Goal: Information Seeking & Learning: Learn about a topic

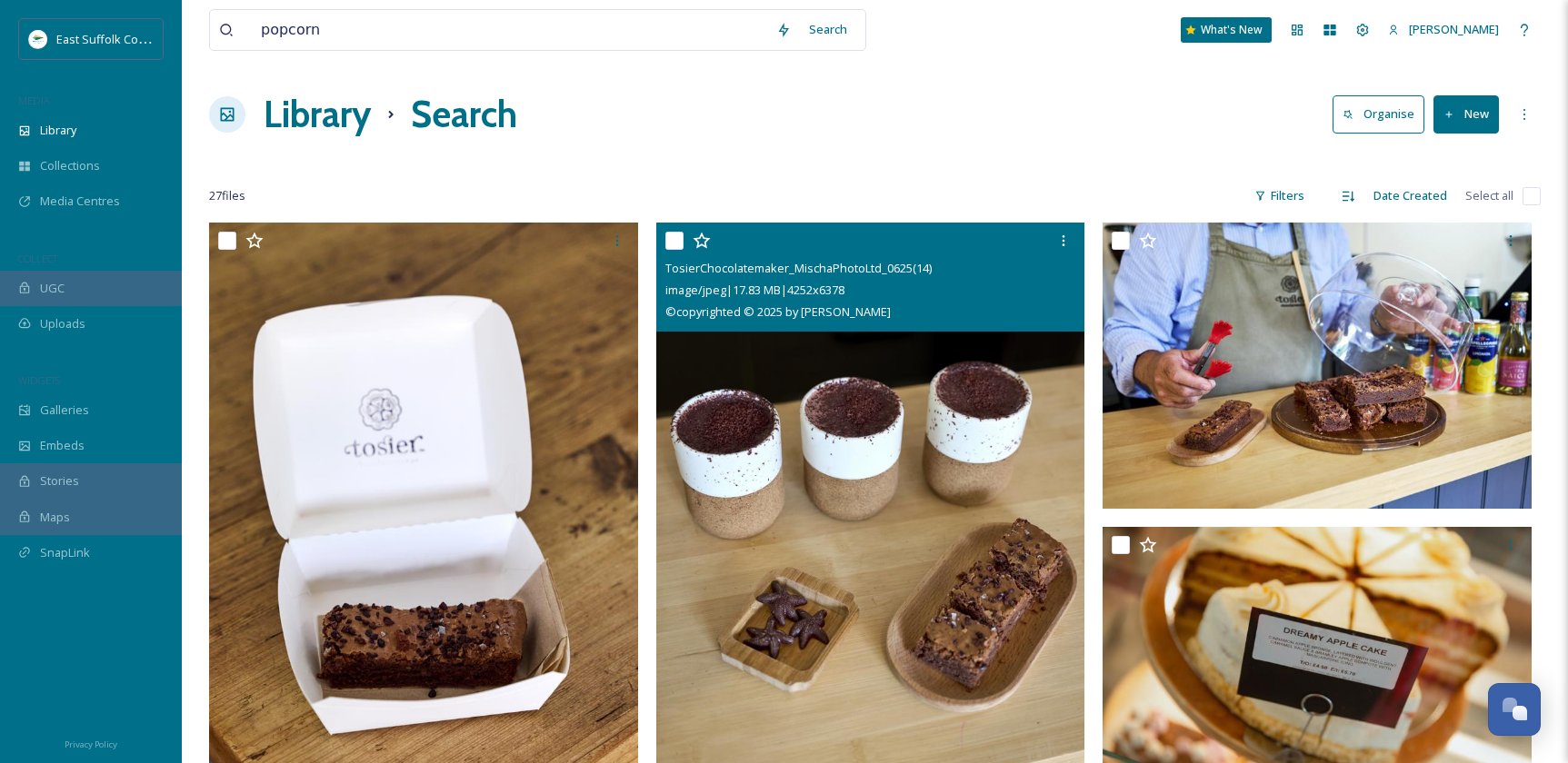
scroll to position [247, 0]
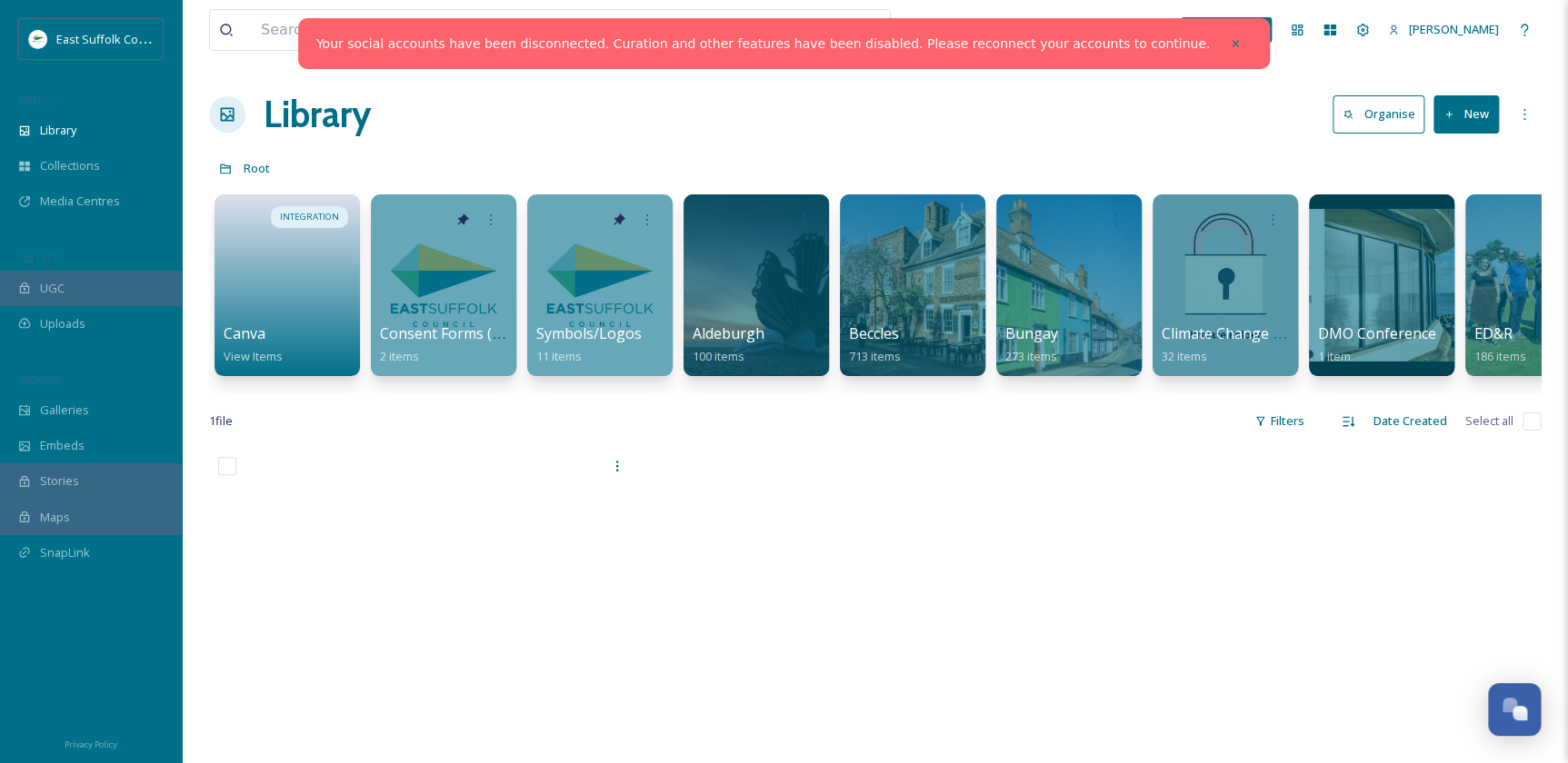
click at [889, 439] on div "1 file Filters Date Created Select all" at bounding box center [875, 422] width 1332 height 36
click at [64, 197] on span "Media Centres" at bounding box center [80, 200] width 80 height 17
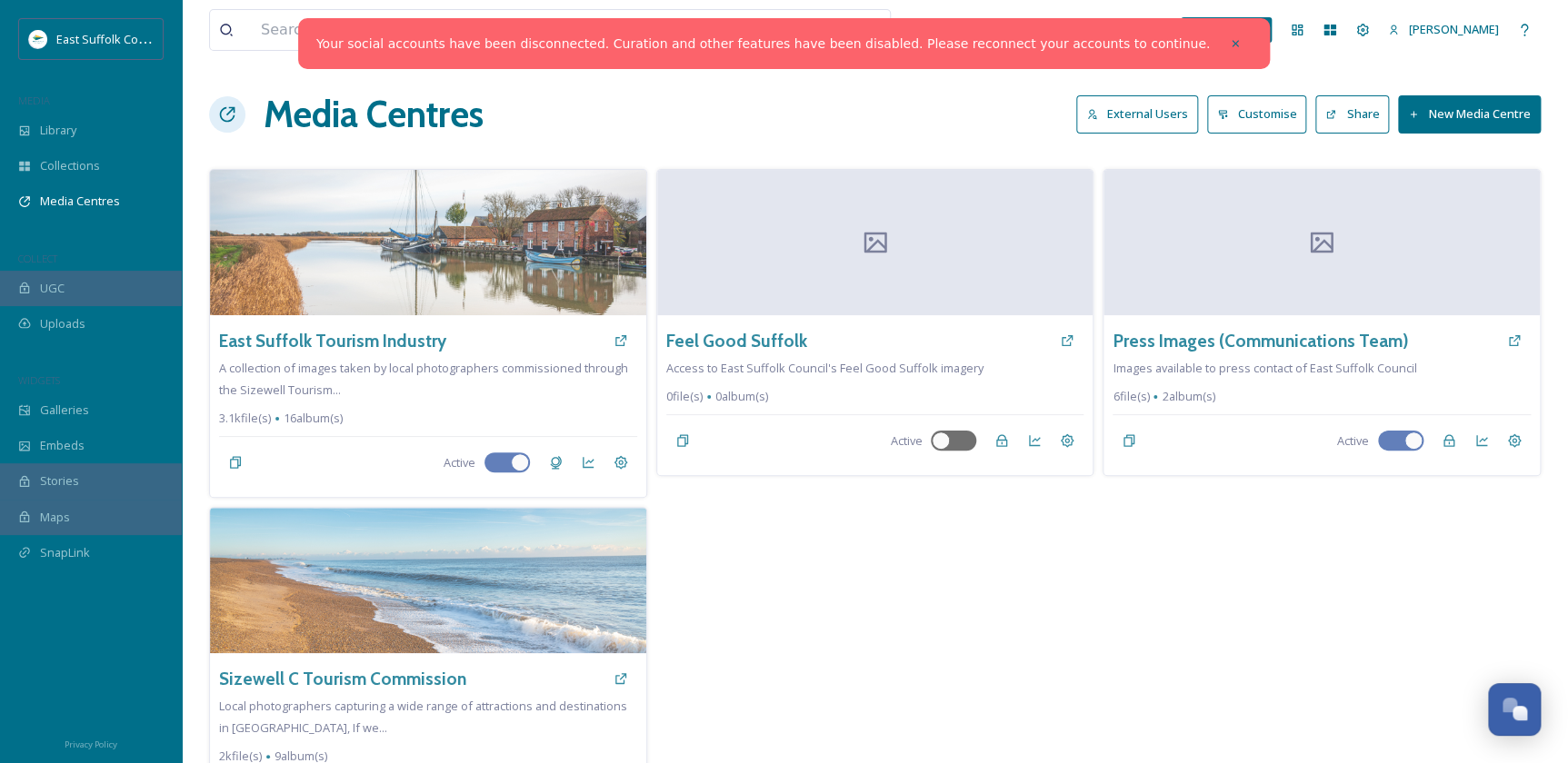
click at [950, 550] on div "Feel Good Suffolk Access to East Suffolk Council's Feel Good Suffolk imagery 0 …" at bounding box center [875, 502] width 438 height 667
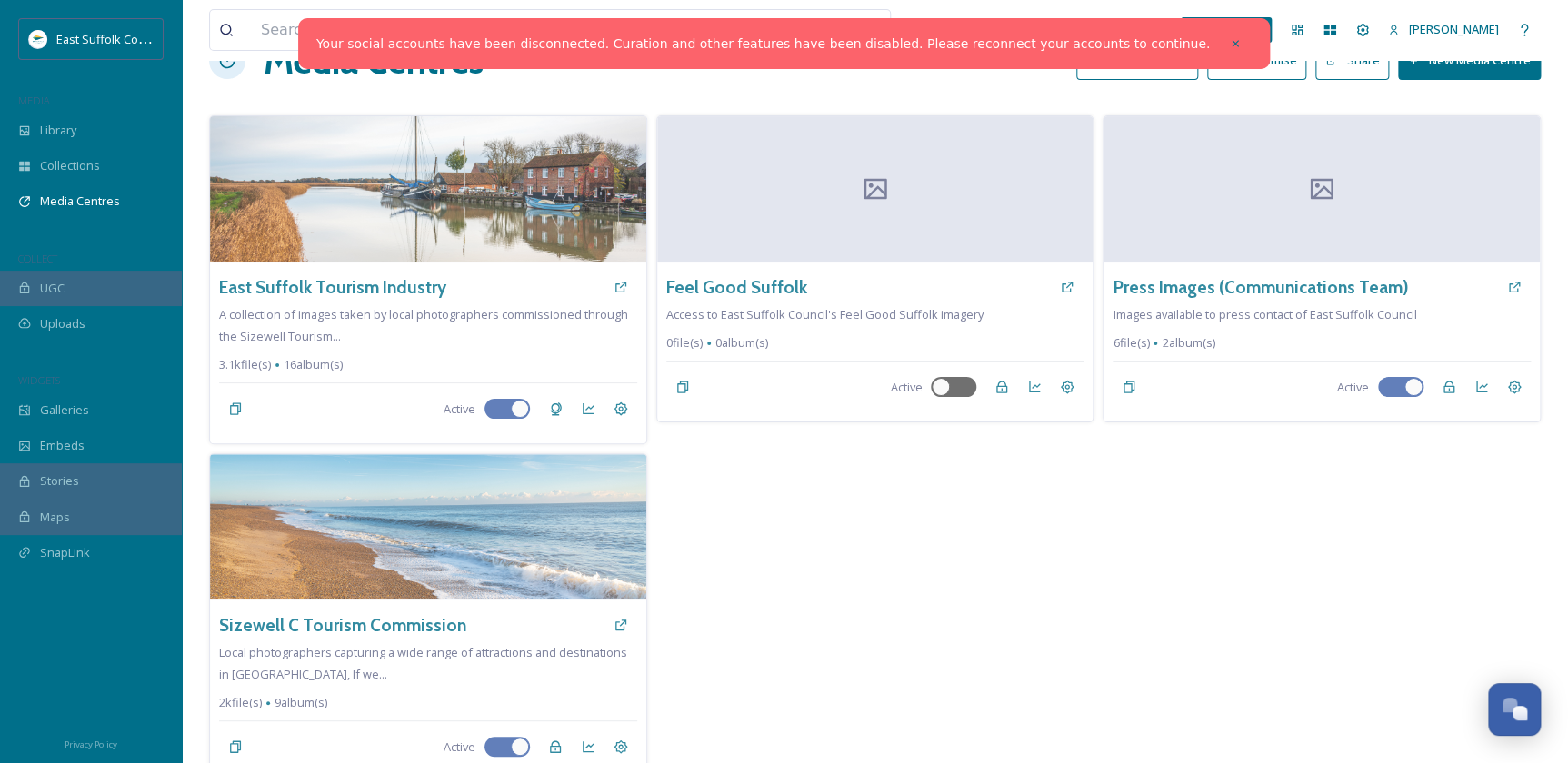
scroll to position [73, 0]
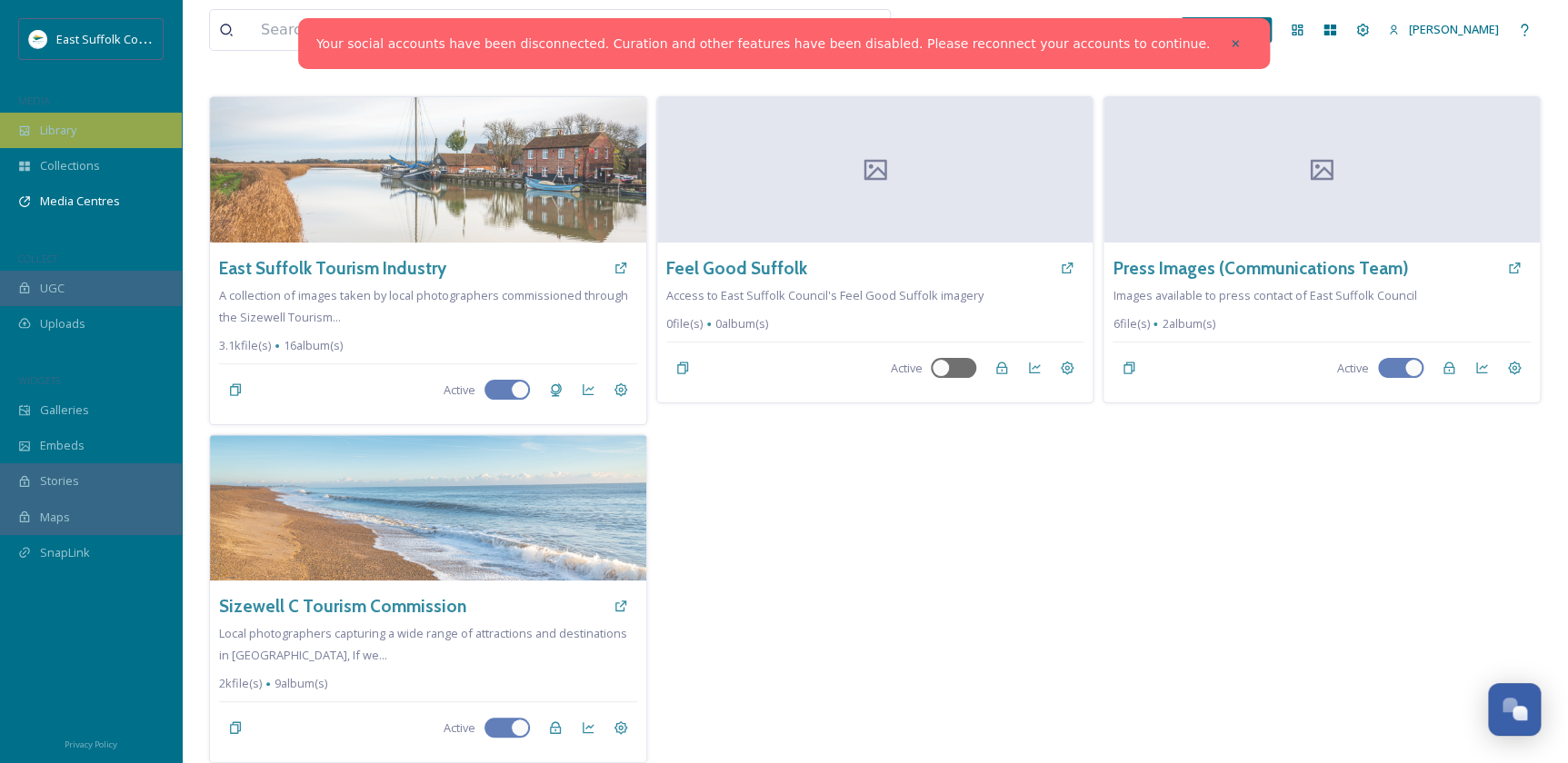
click at [52, 131] on span "Library" at bounding box center [58, 130] width 36 height 17
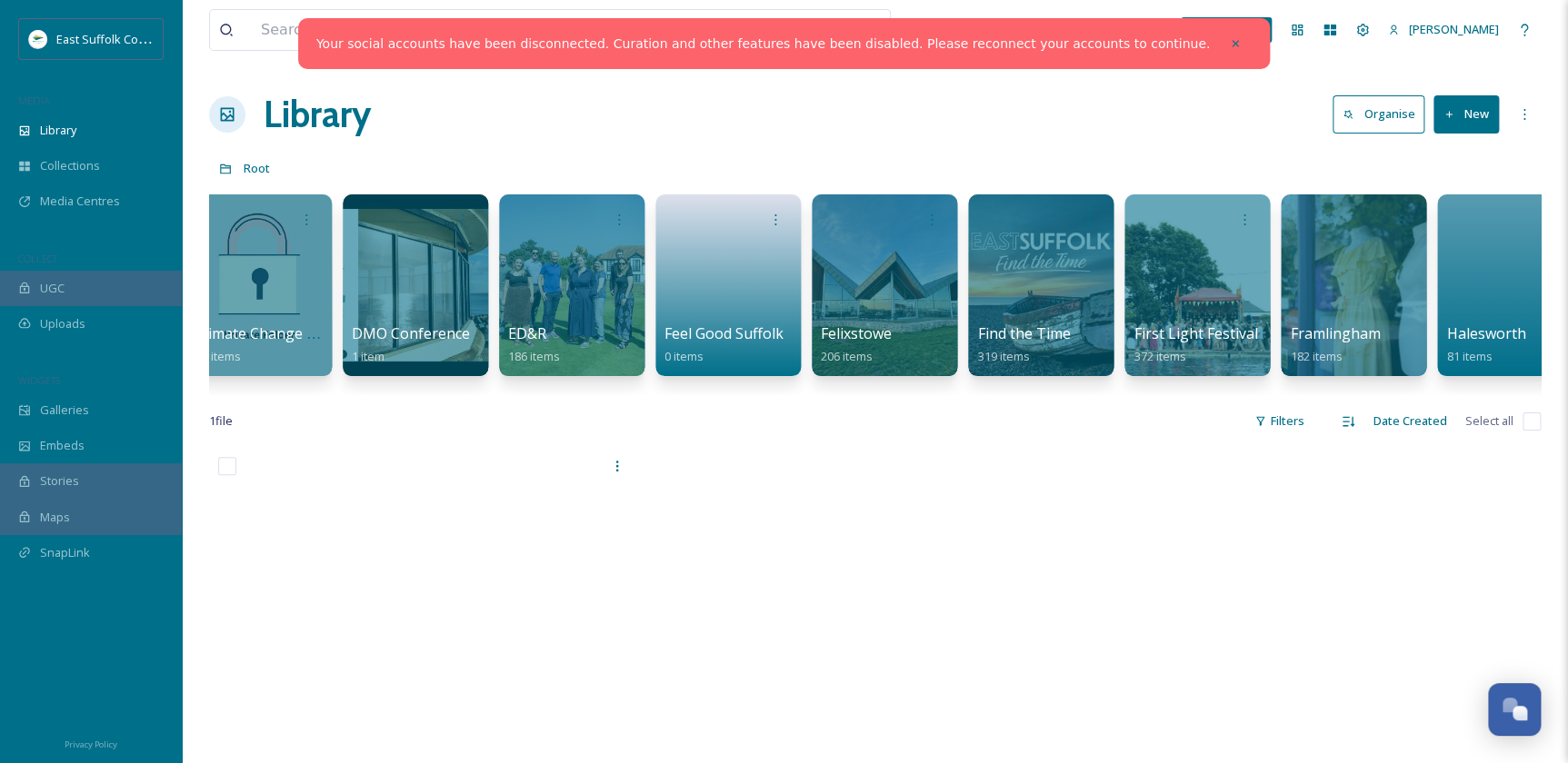
scroll to position [0, 1044]
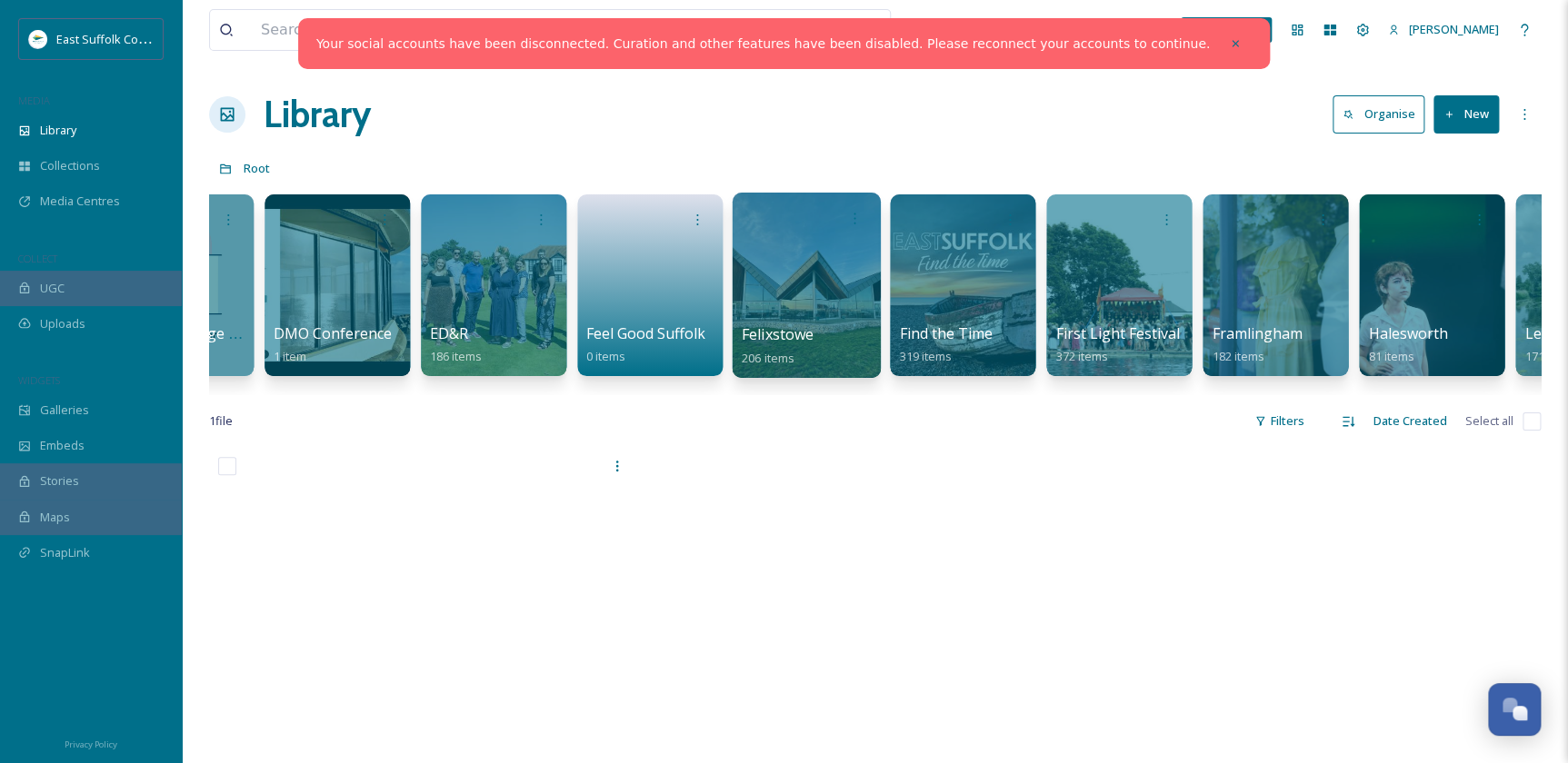
click at [764, 300] on div at bounding box center [806, 285] width 149 height 186
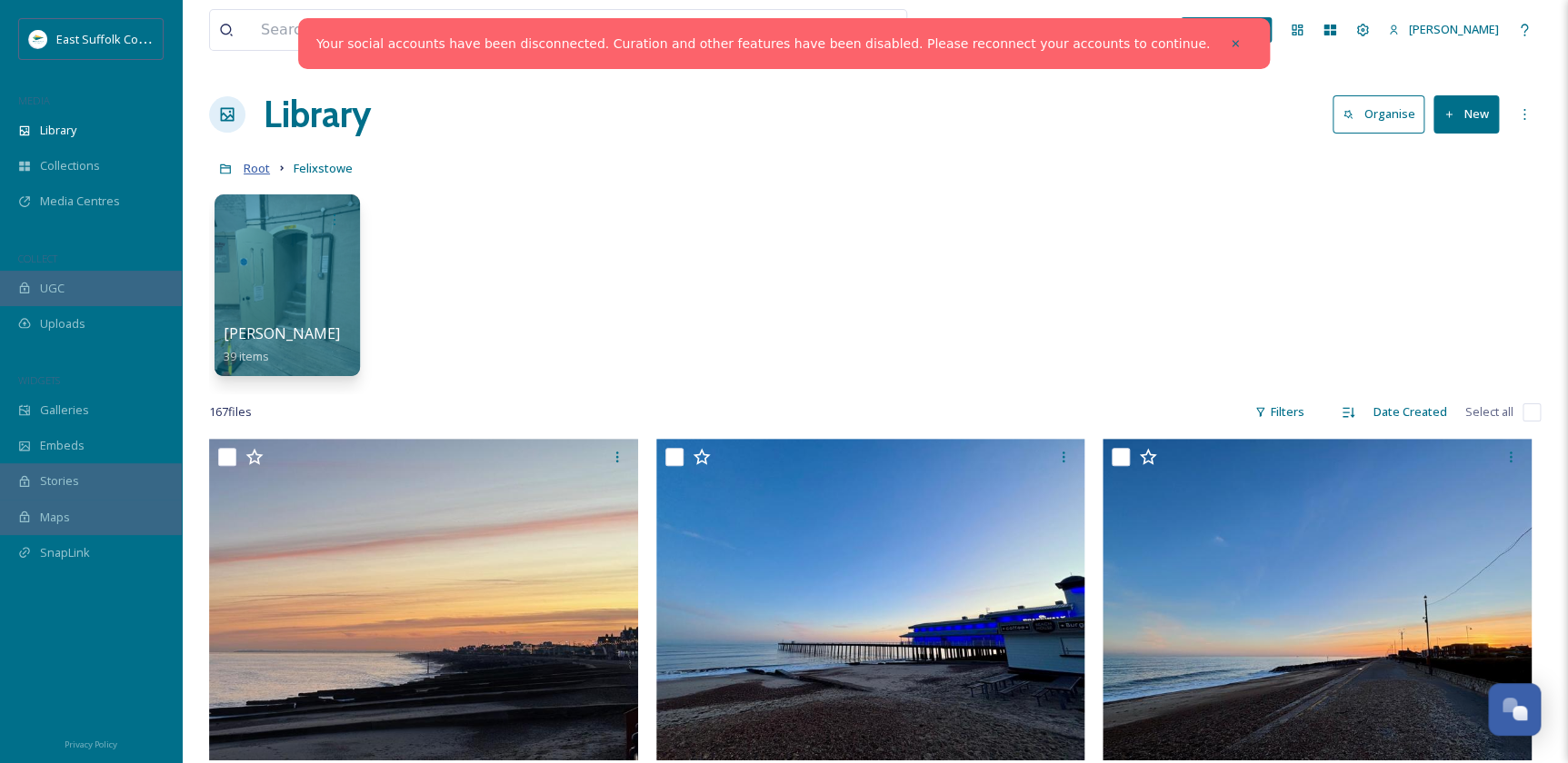
click at [254, 169] on span "Root" at bounding box center [256, 168] width 26 height 16
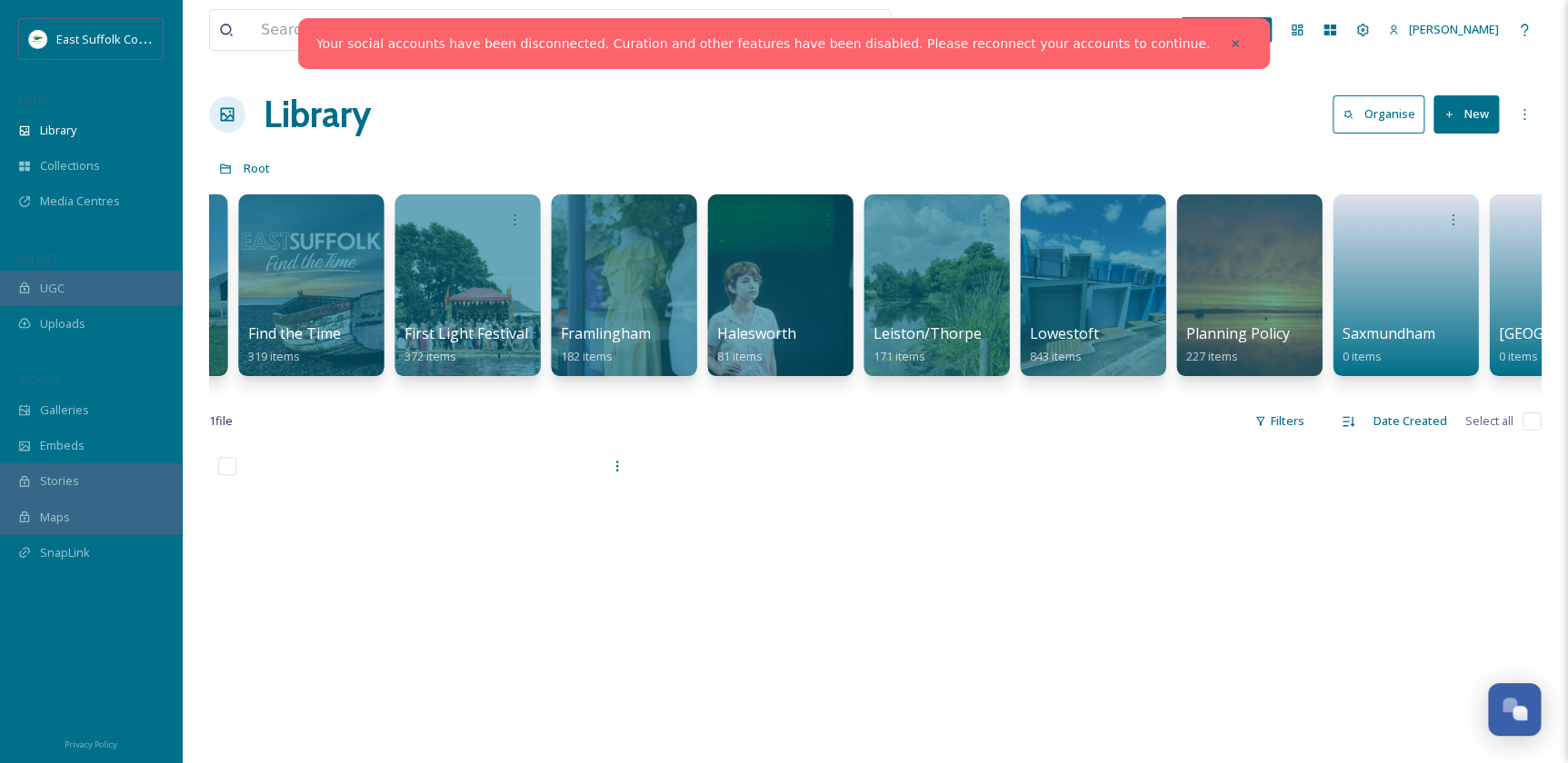
scroll to position [0, 1786]
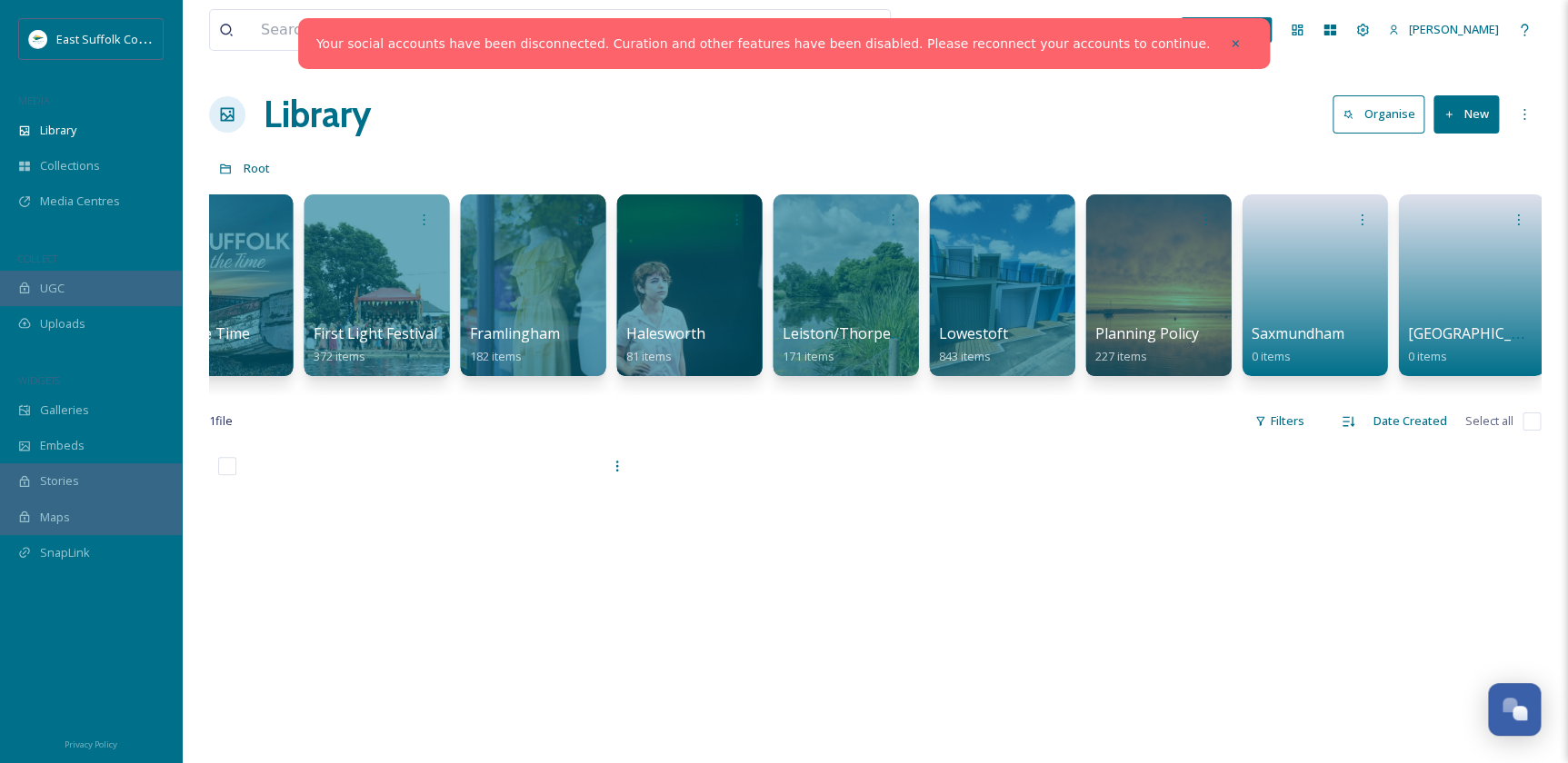
click at [853, 597] on div at bounding box center [875, 634] width 438 height 373
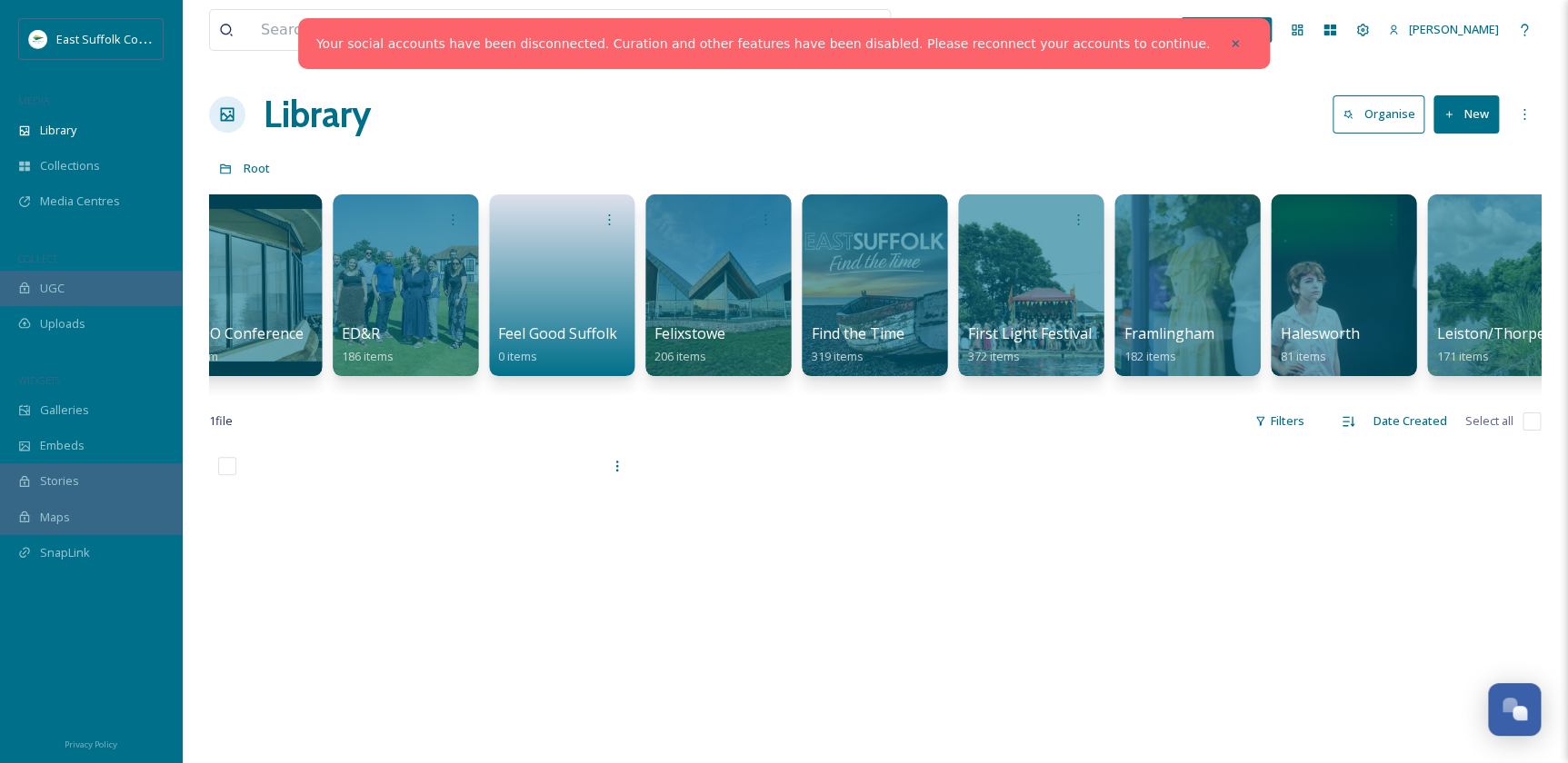
scroll to position [0, 1286]
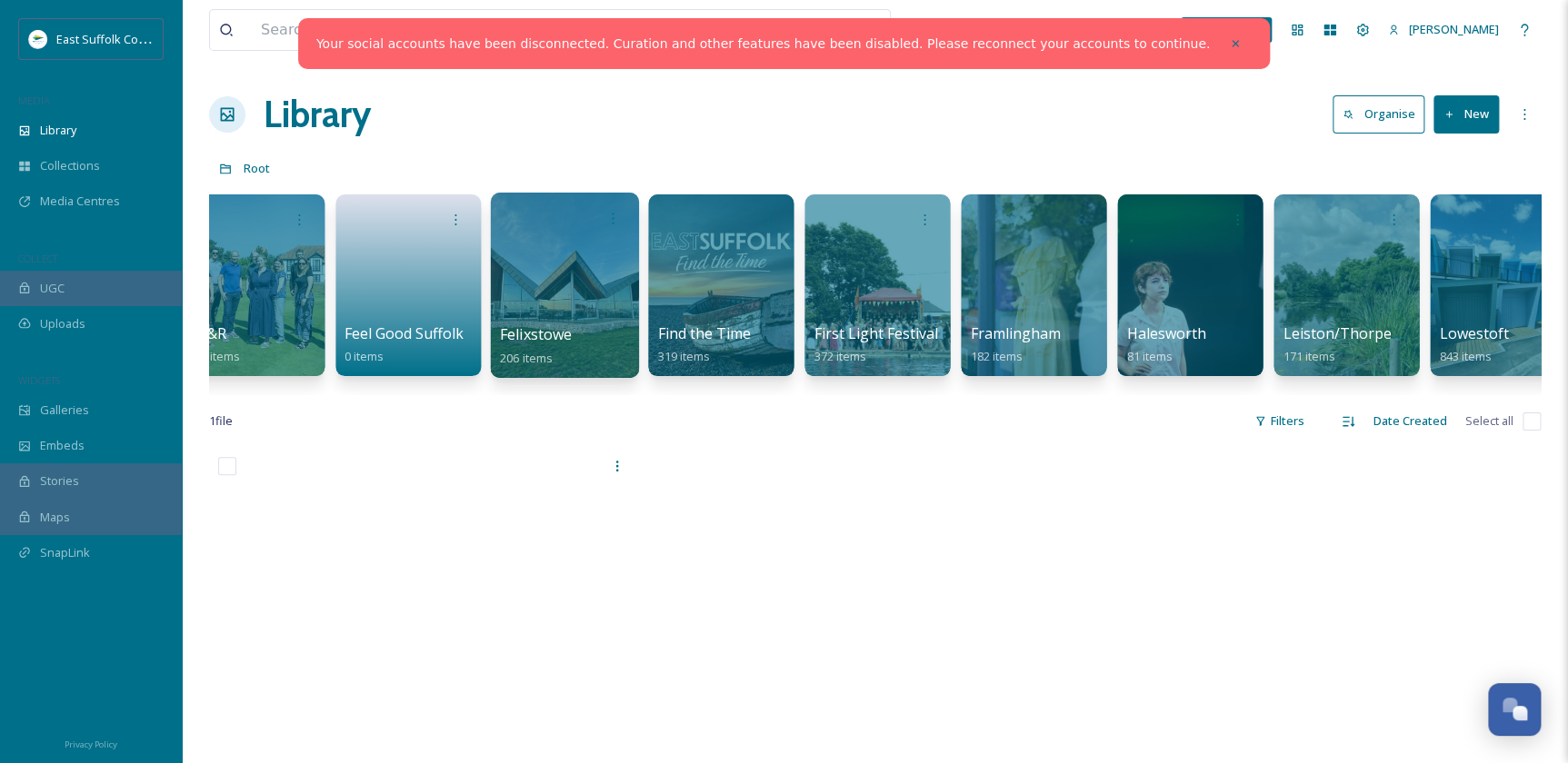
click at [586, 272] on div at bounding box center [564, 285] width 149 height 186
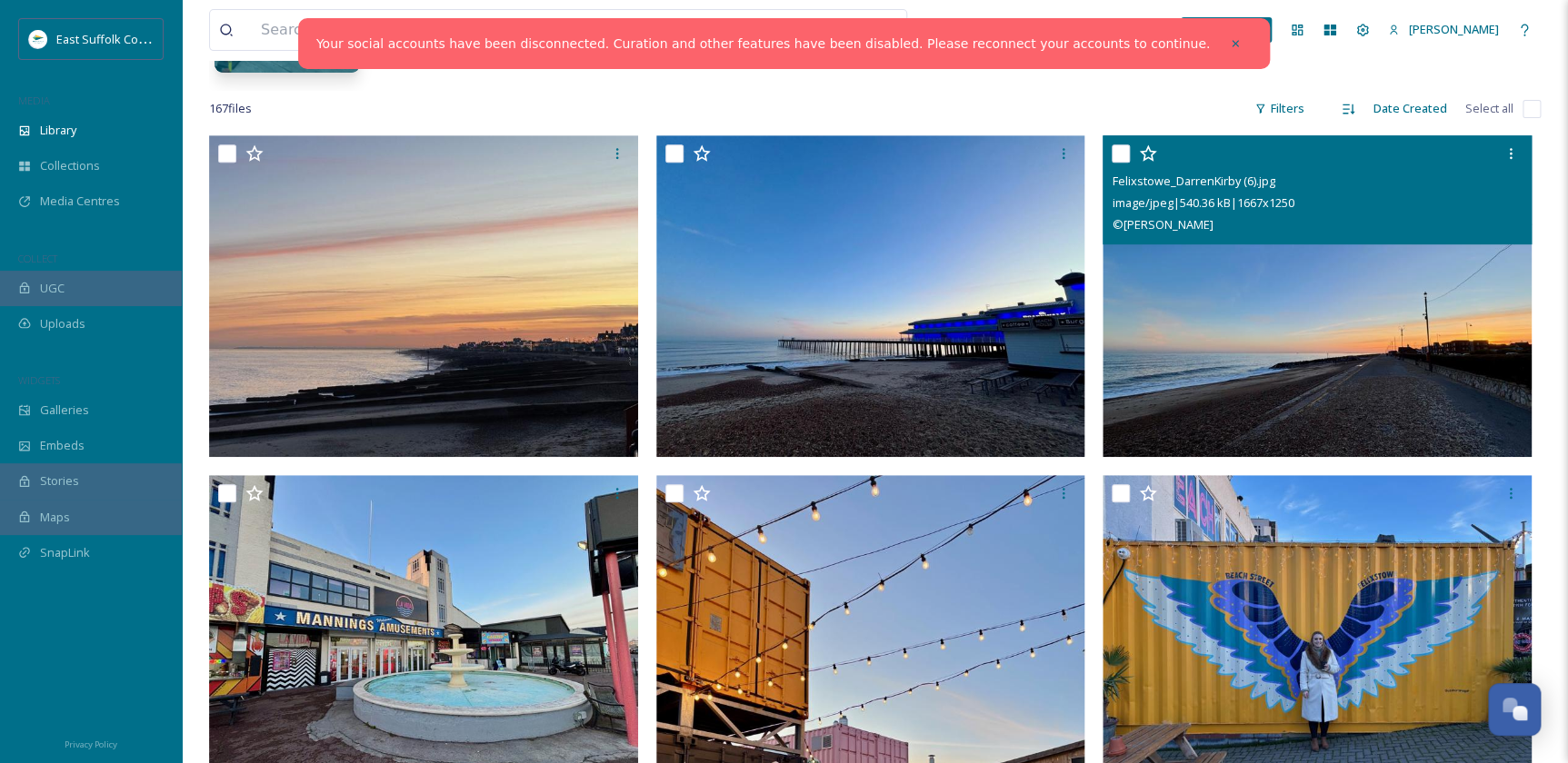
scroll to position [330, 0]
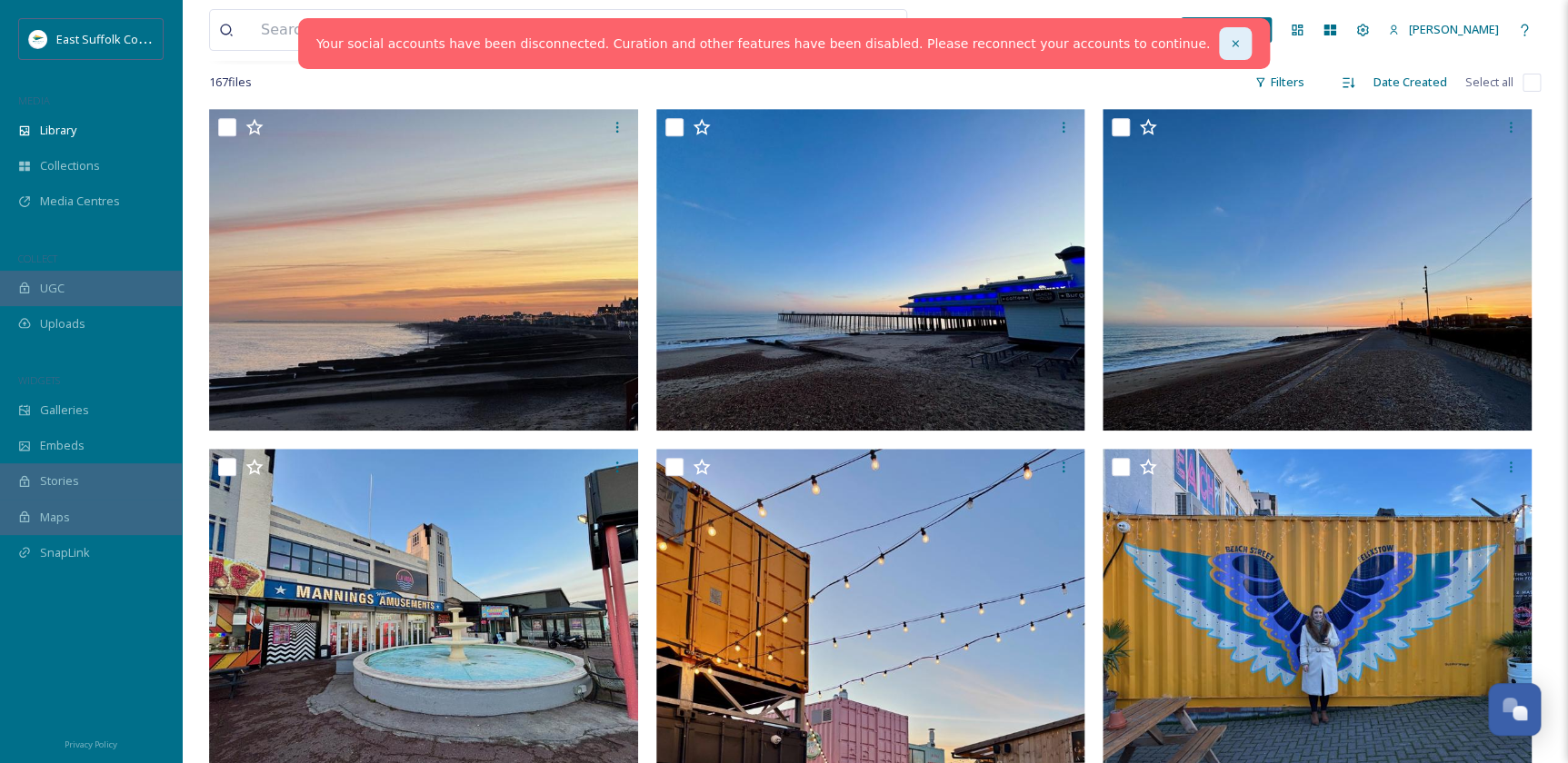
click at [1229, 40] on icon at bounding box center [1235, 43] width 13 height 13
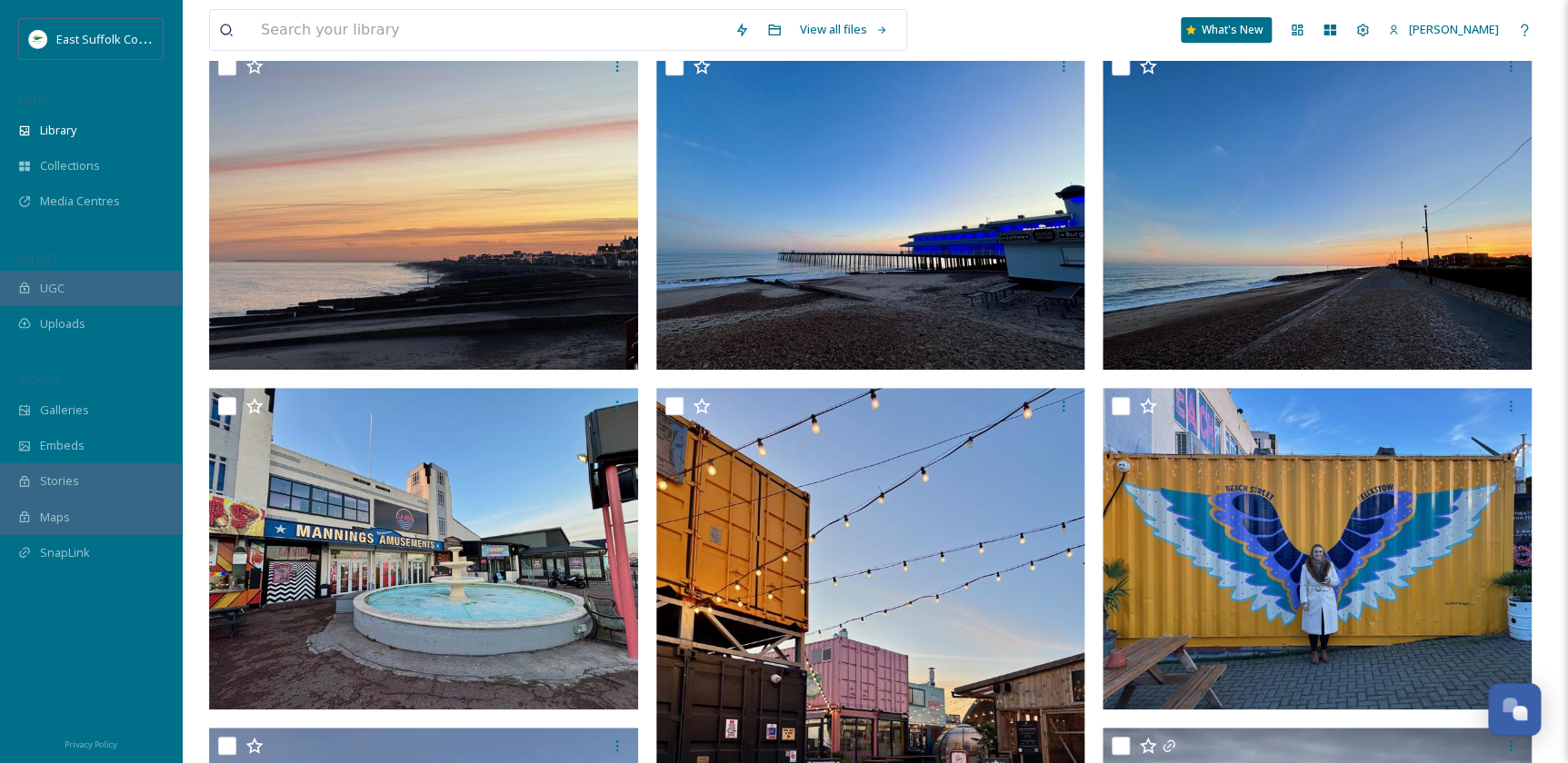
scroll to position [345, 0]
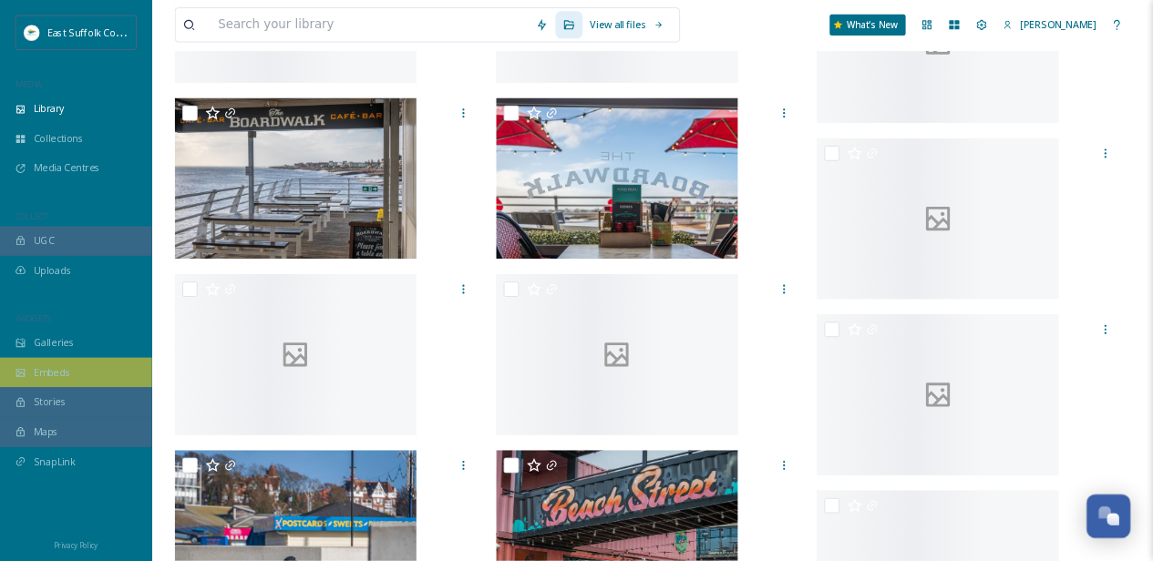
scroll to position [6763, 0]
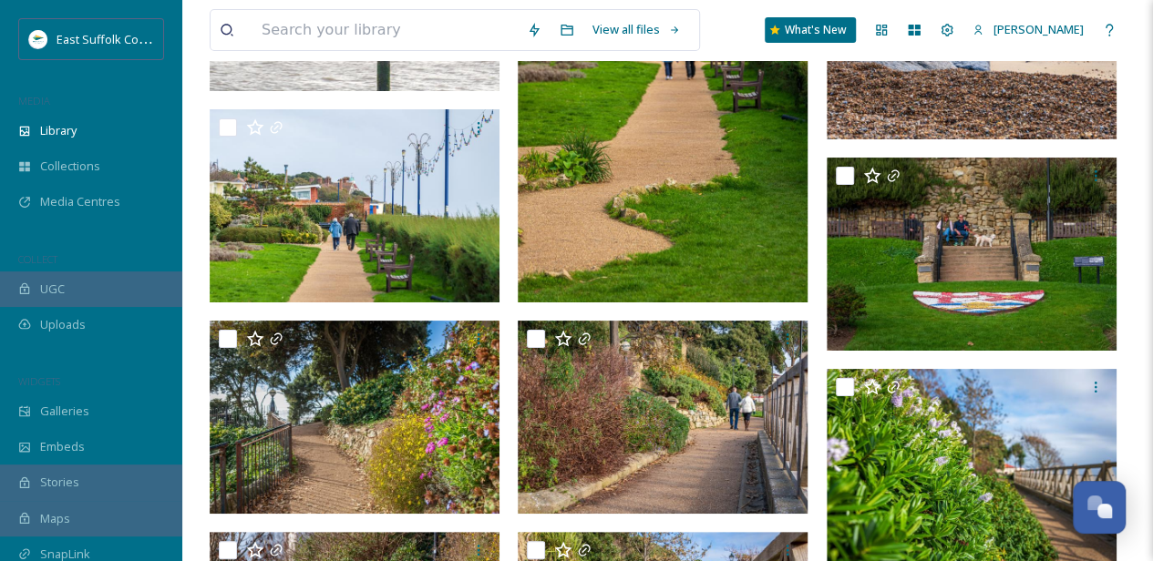
drag, startPoint x: 91, startPoint y: 89, endPoint x: 47, endPoint y: 359, distance: 273.2
click at [47, 359] on div "East Suffolk Council MEDIA Library Collections Media Centres COLLECT UGC Upload…" at bounding box center [91, 308] width 182 height 581
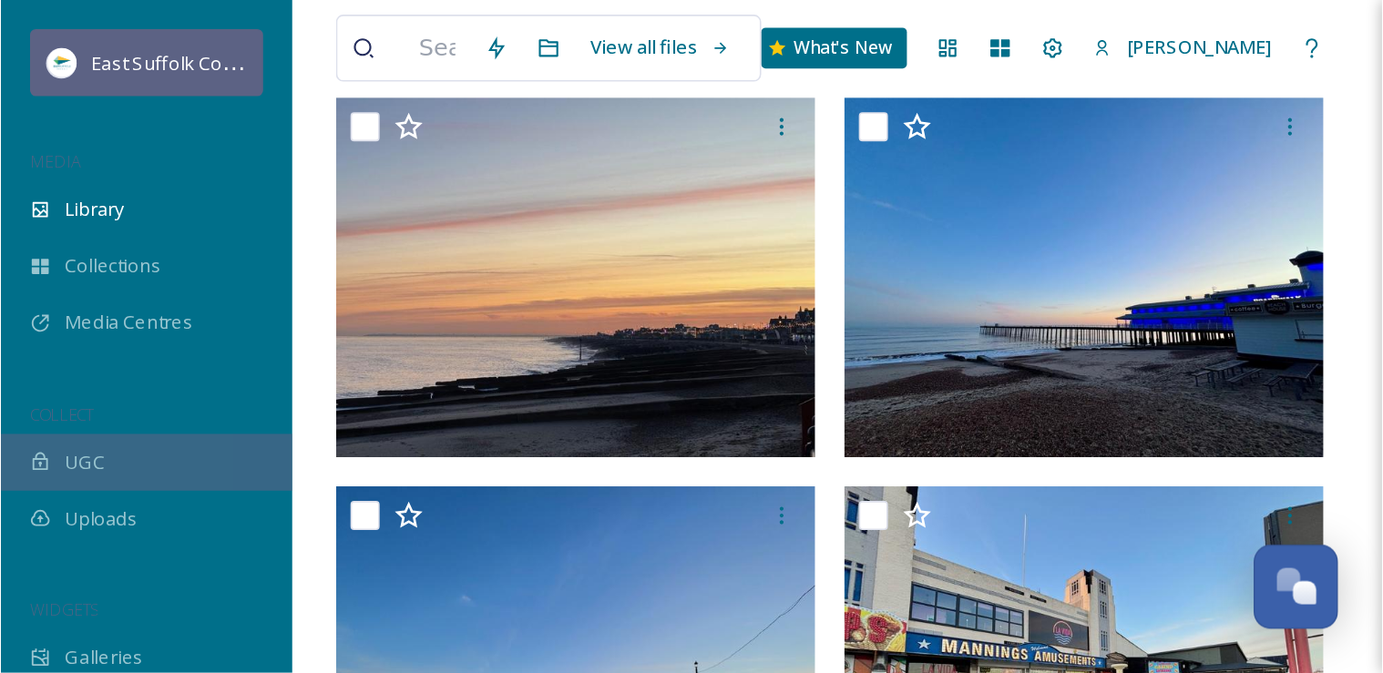
scroll to position [0, 0]
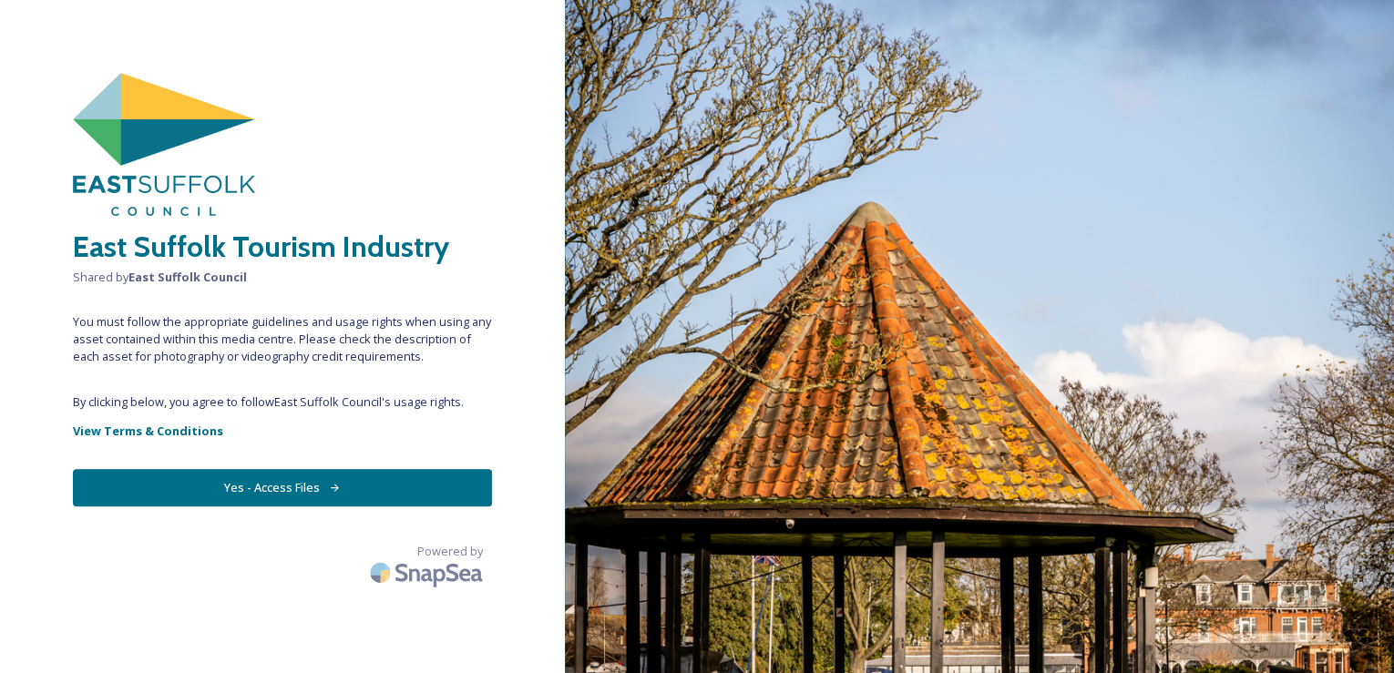
click at [303, 477] on button "Yes - Access Files" at bounding box center [282, 487] width 419 height 37
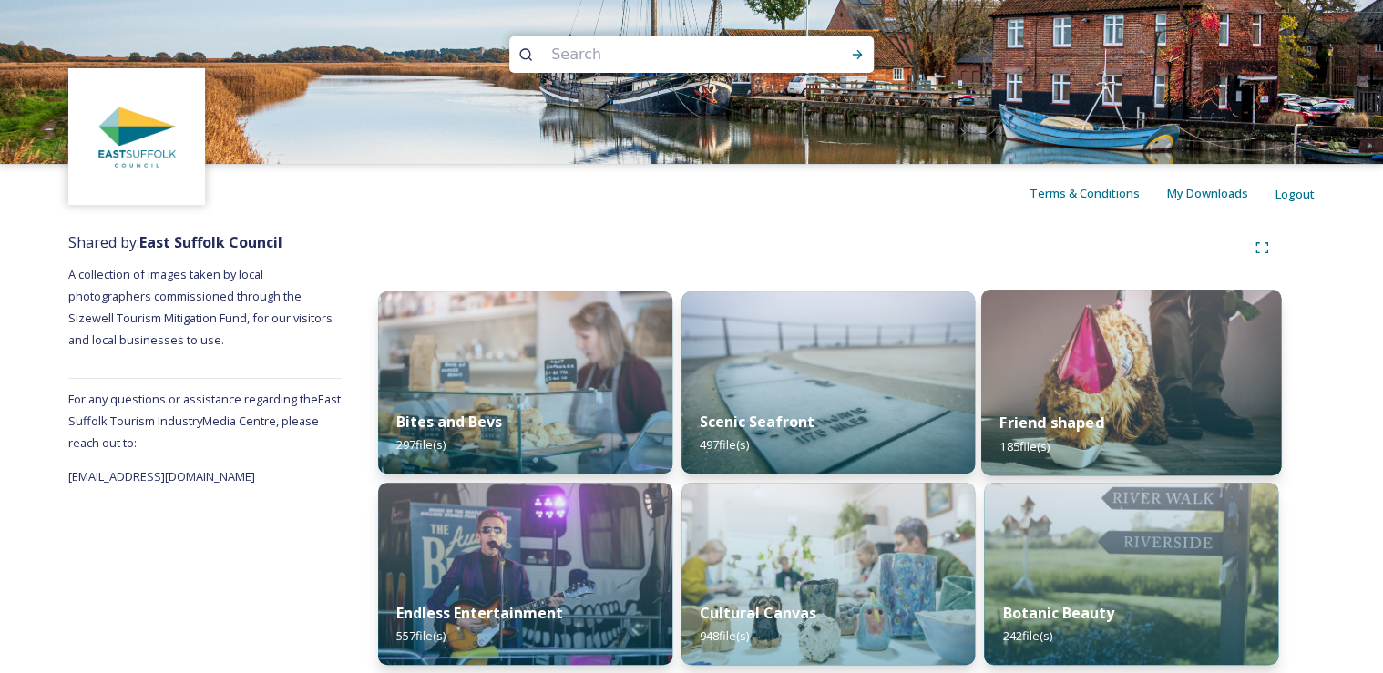
click at [1125, 361] on img at bounding box center [1131, 383] width 300 height 186
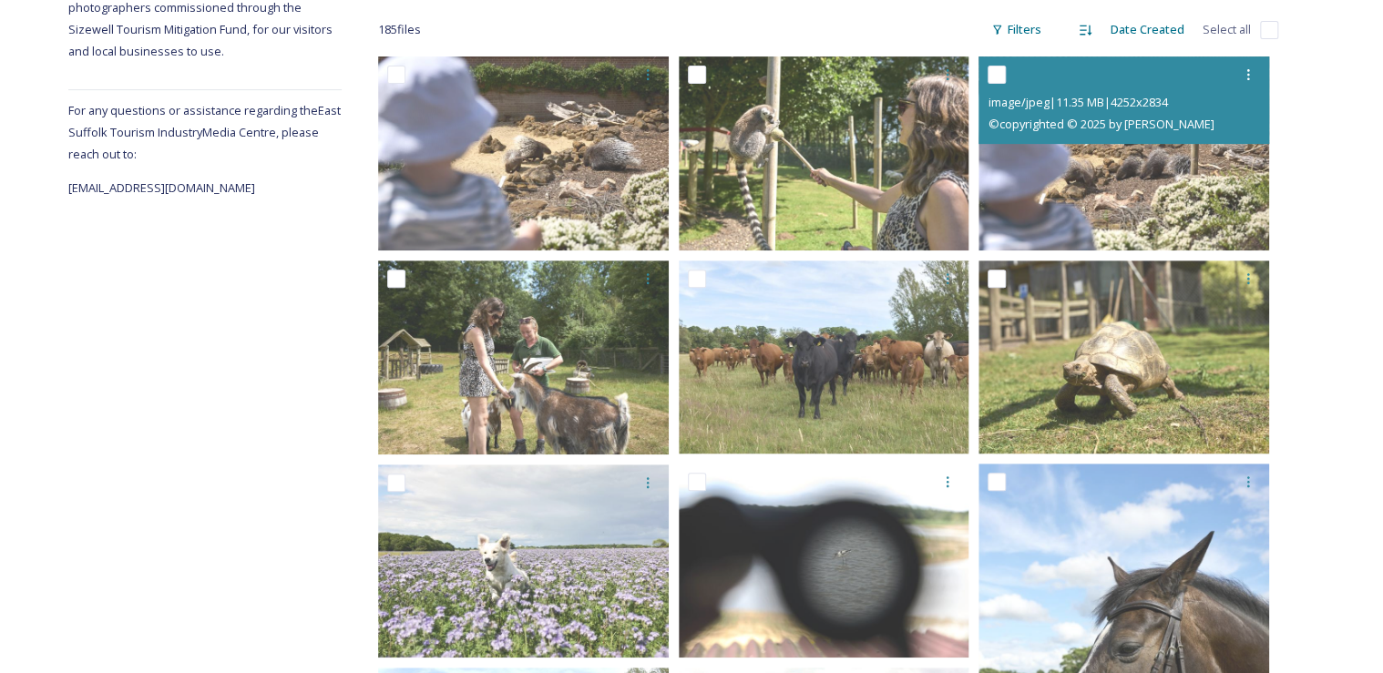
scroll to position [292, 0]
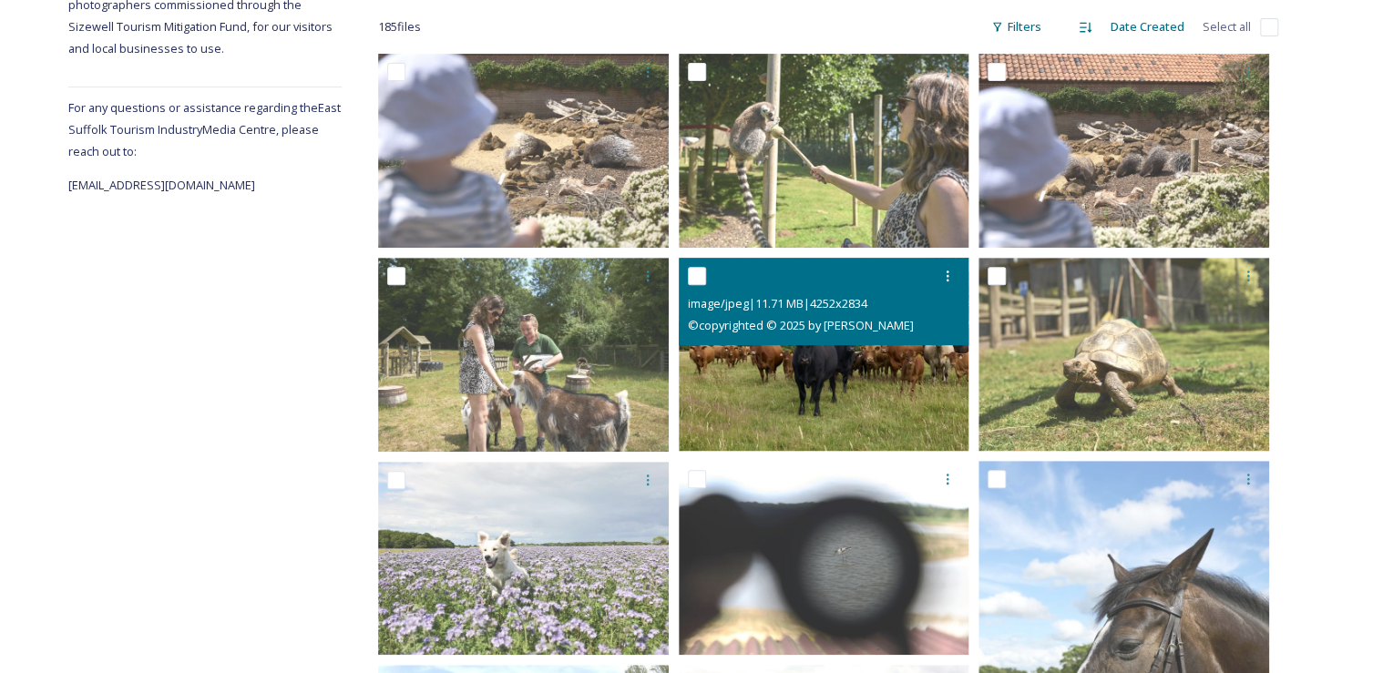
click at [758, 381] on img at bounding box center [824, 355] width 291 height 194
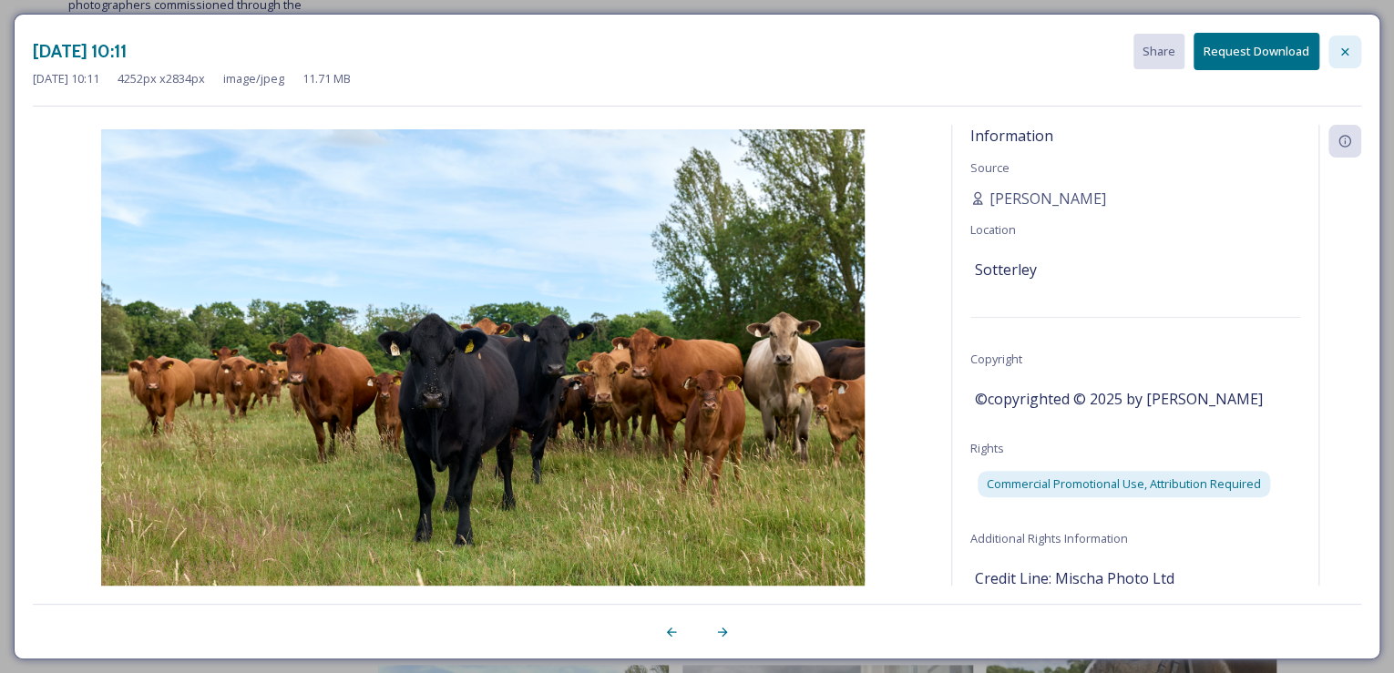
click at [1345, 53] on icon at bounding box center [1345, 52] width 15 height 15
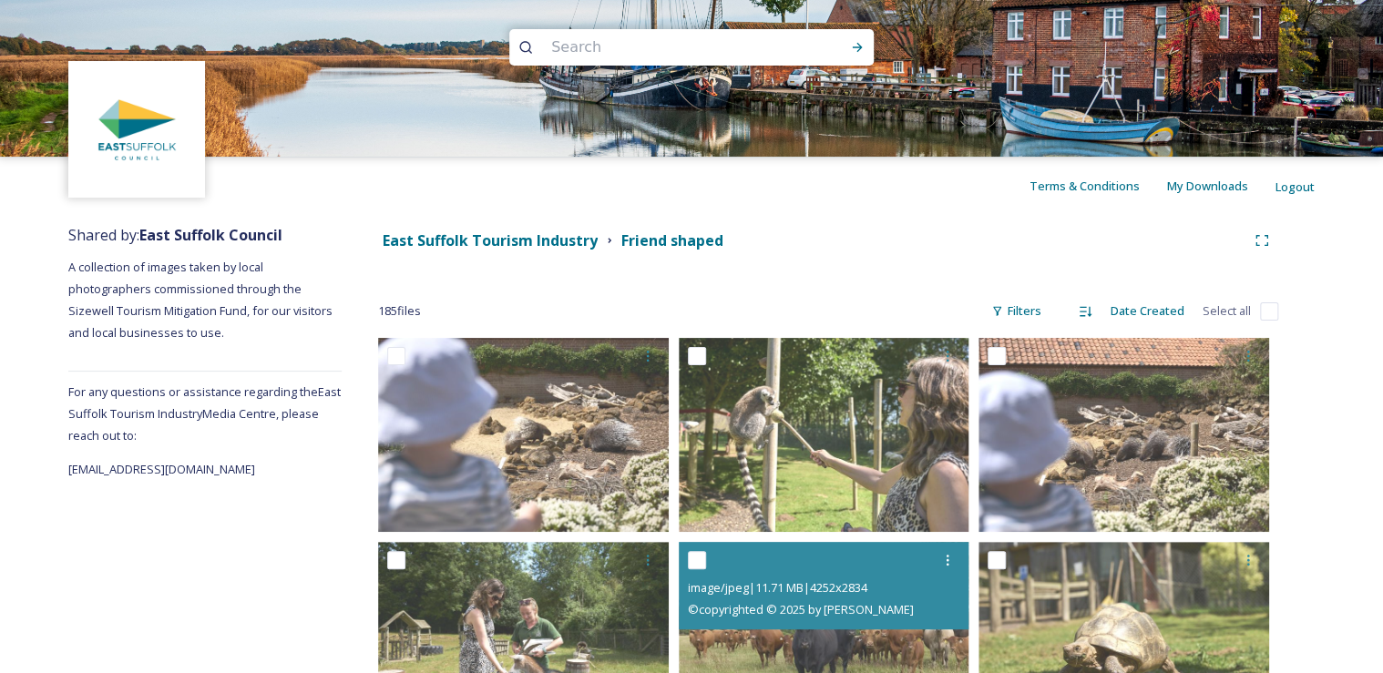
scroll to position [0, 0]
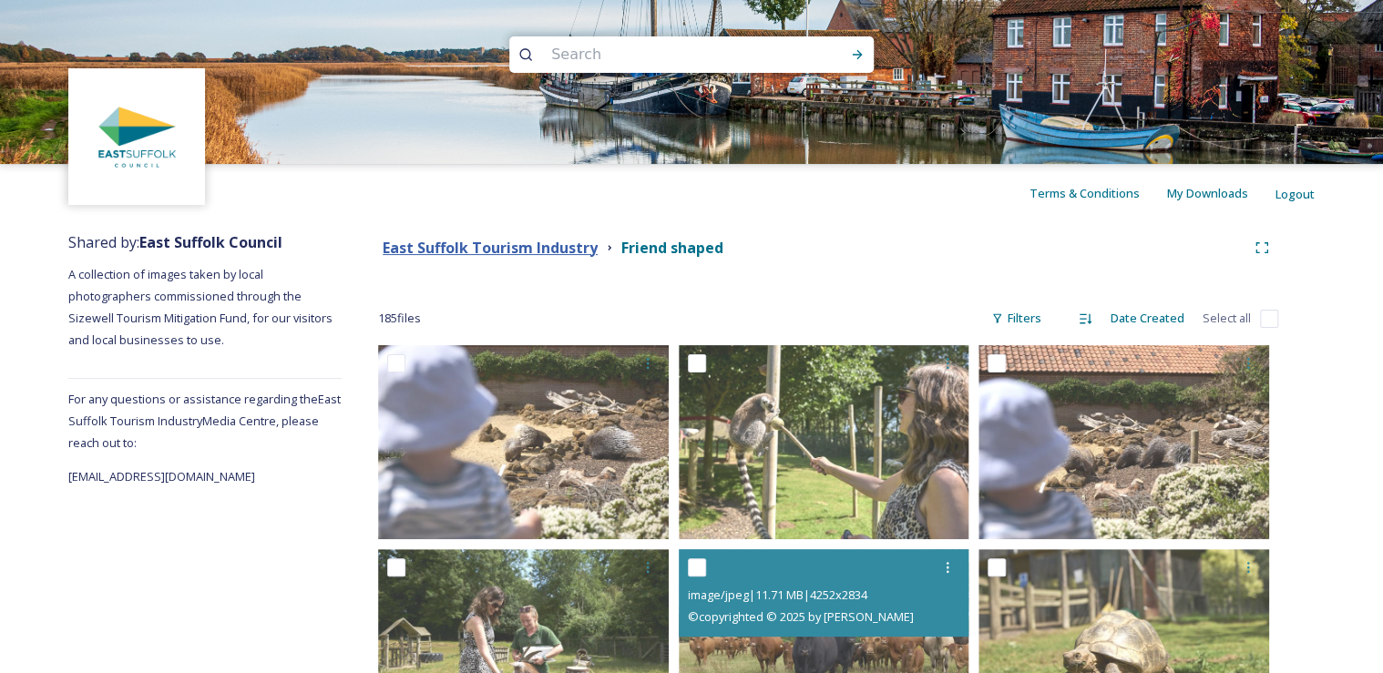
click at [447, 247] on strong "East Suffolk Tourism Industry" at bounding box center [490, 248] width 215 height 20
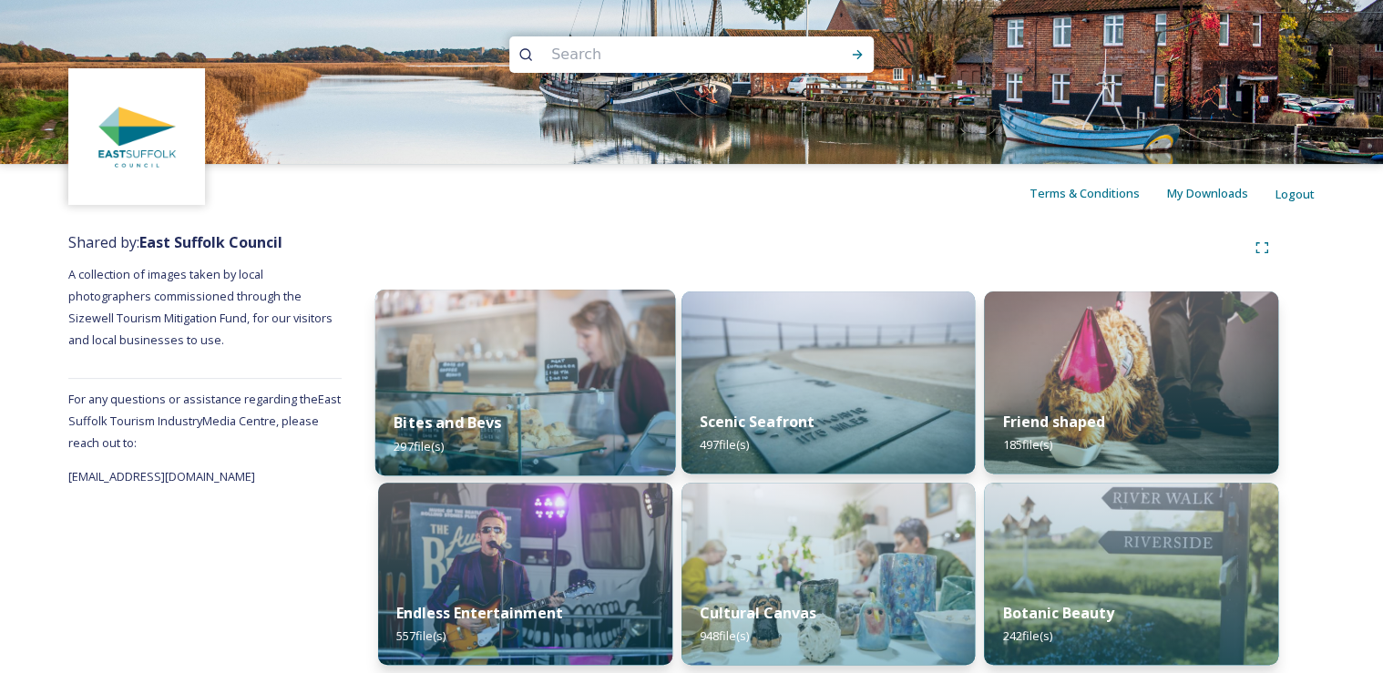
click at [554, 384] on img at bounding box center [525, 383] width 300 height 186
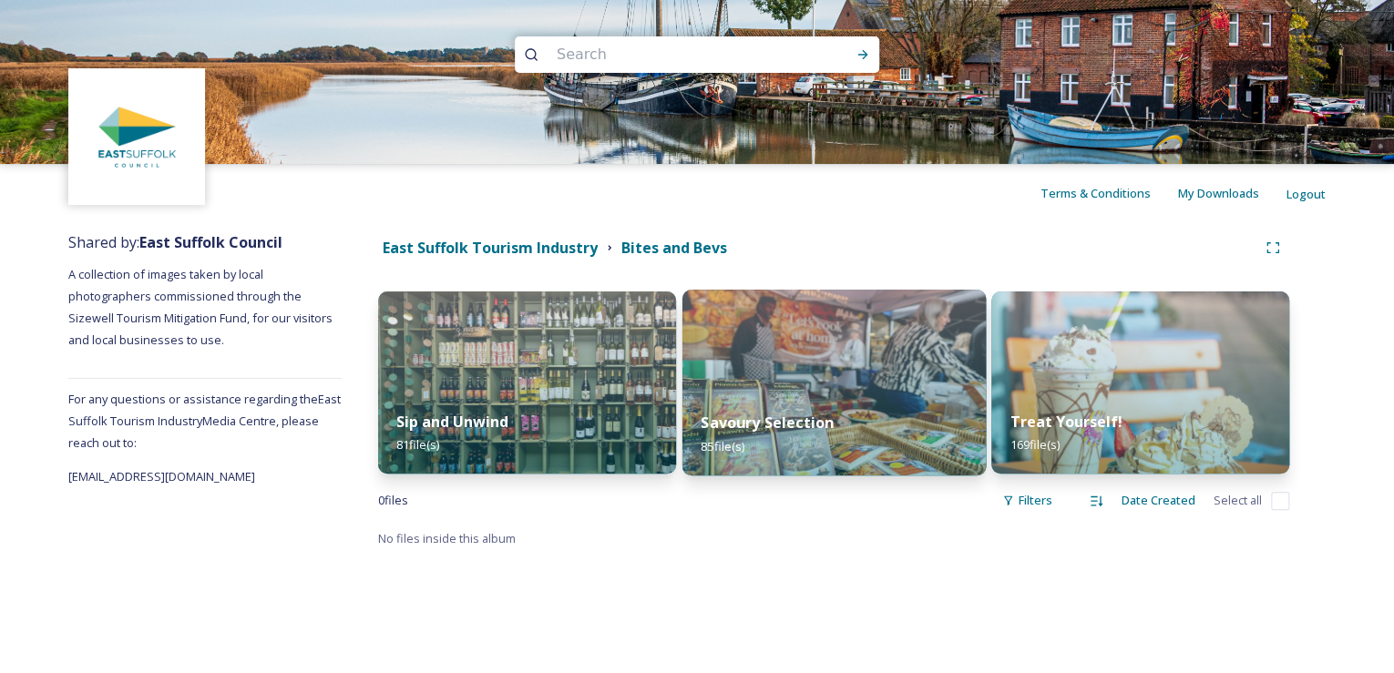
click at [778, 362] on img at bounding box center [833, 383] width 303 height 186
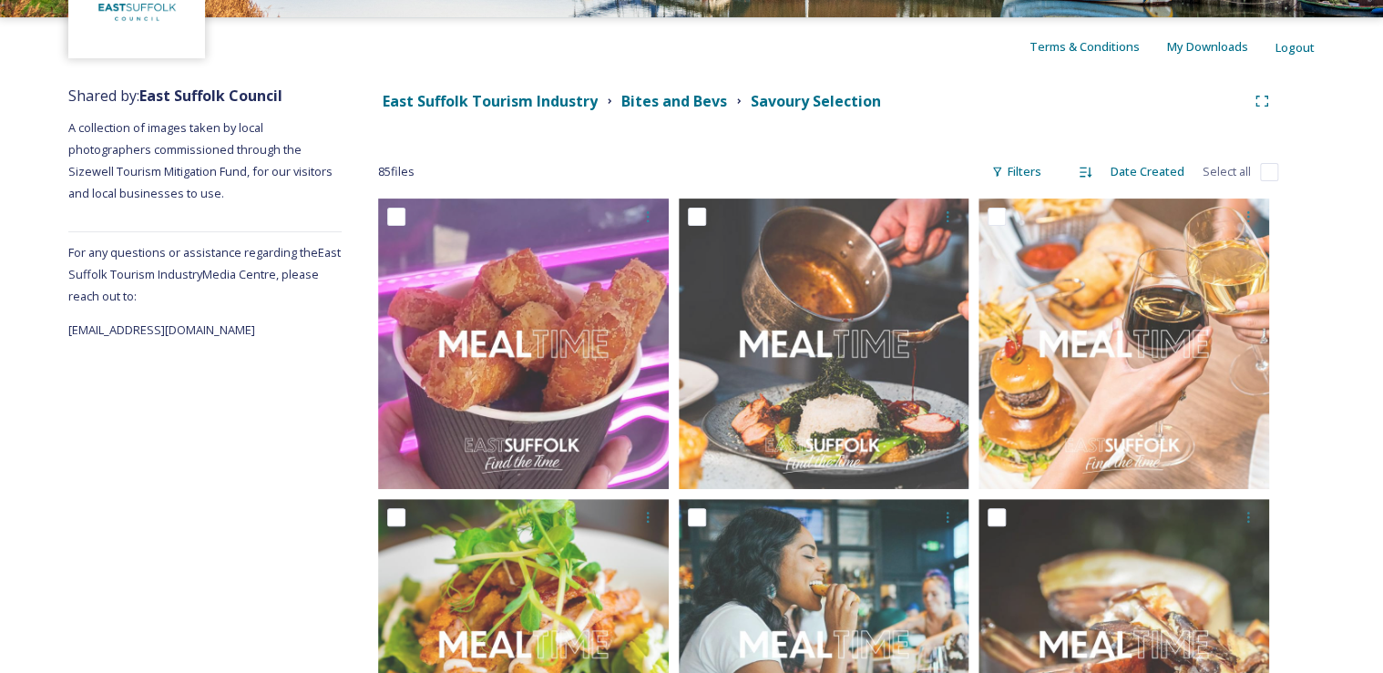
scroll to position [146, 0]
click at [481, 108] on strong "East Suffolk Tourism Industry" at bounding box center [490, 102] width 215 height 20
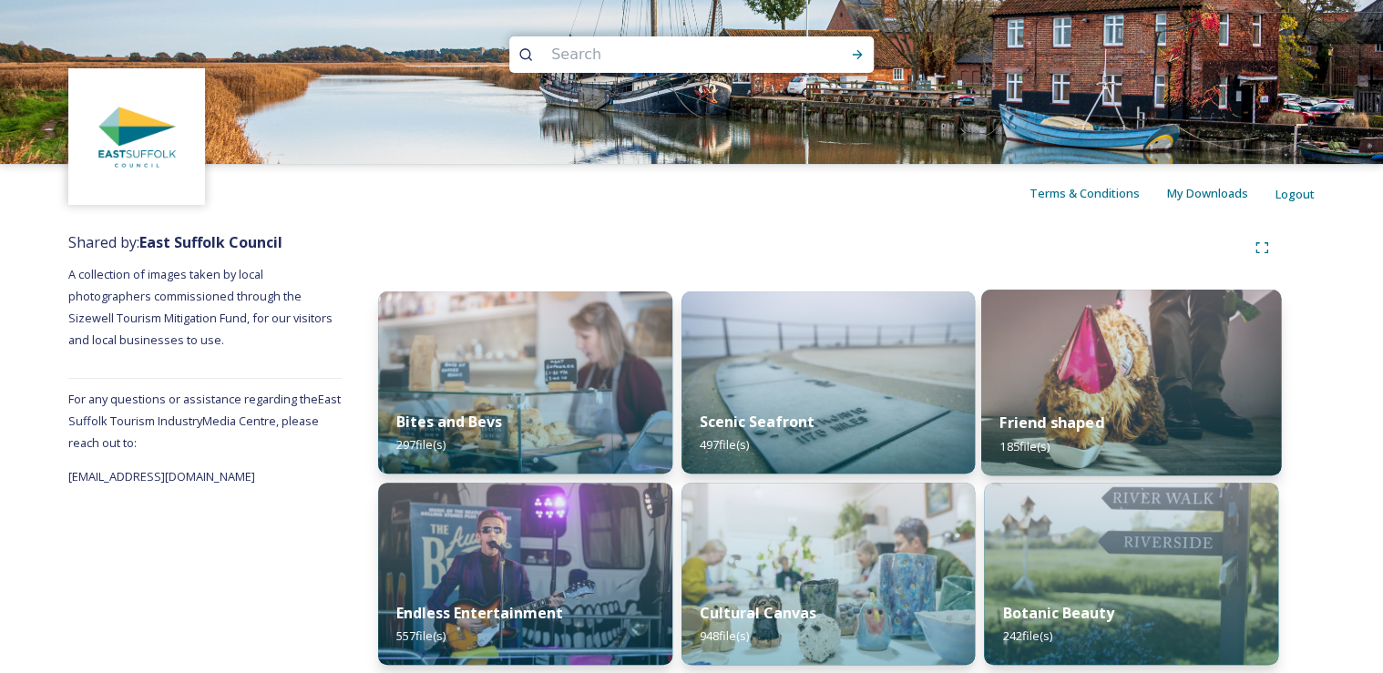
click at [1117, 375] on img at bounding box center [1131, 383] width 300 height 186
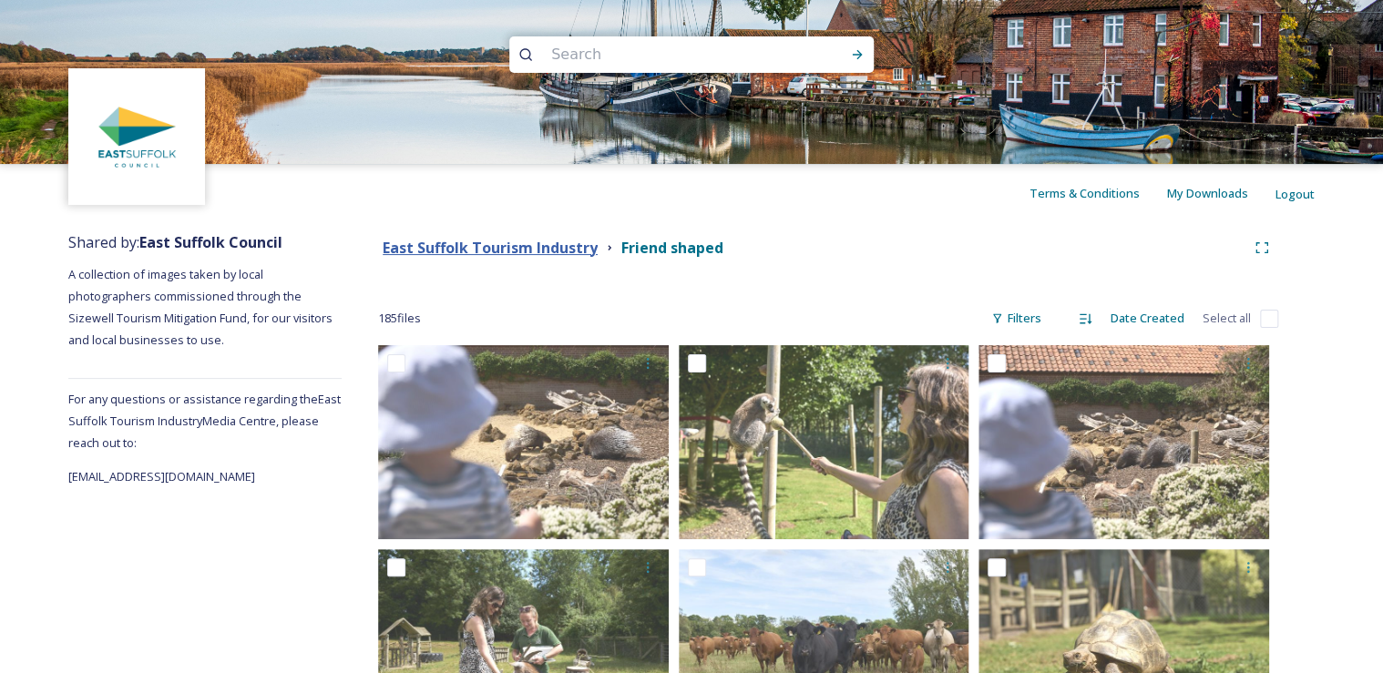
click at [500, 243] on strong "East Suffolk Tourism Industry" at bounding box center [490, 248] width 215 height 20
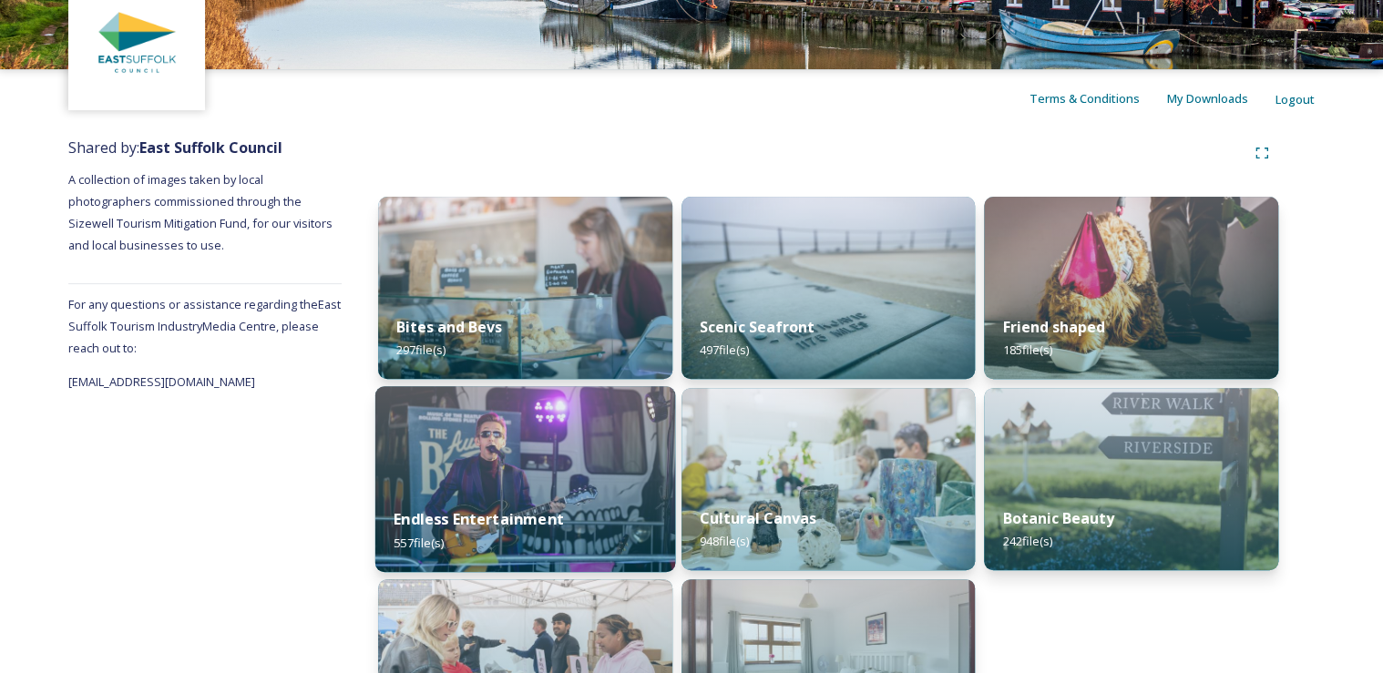
scroll to position [146, 0]
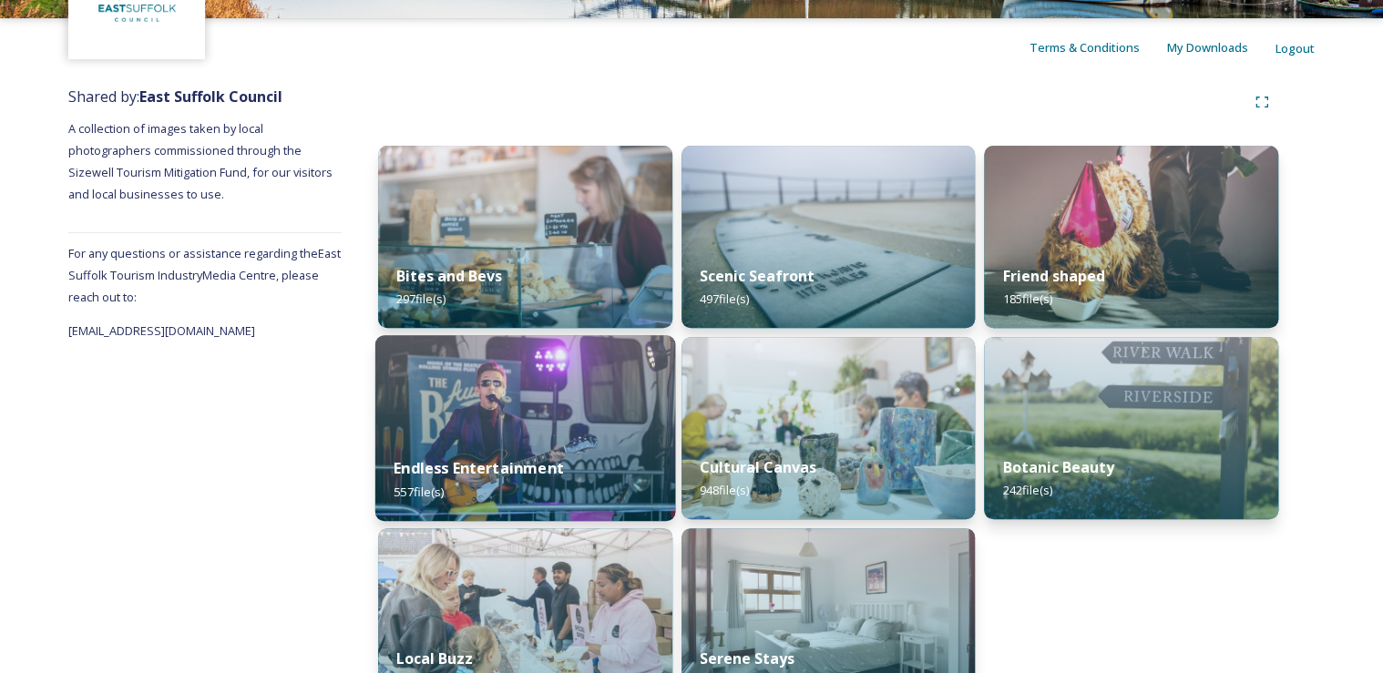
click at [514, 414] on img at bounding box center [525, 428] width 300 height 186
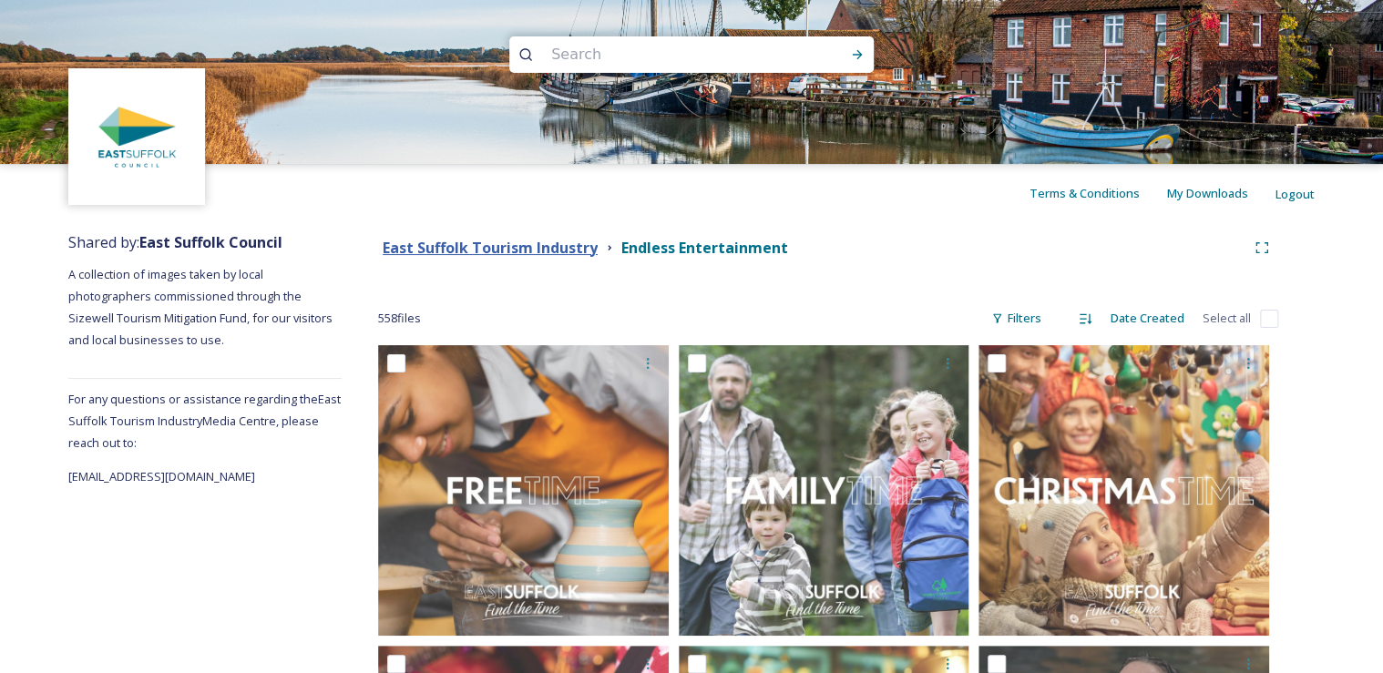
click at [547, 251] on strong "East Suffolk Tourism Industry" at bounding box center [490, 248] width 215 height 20
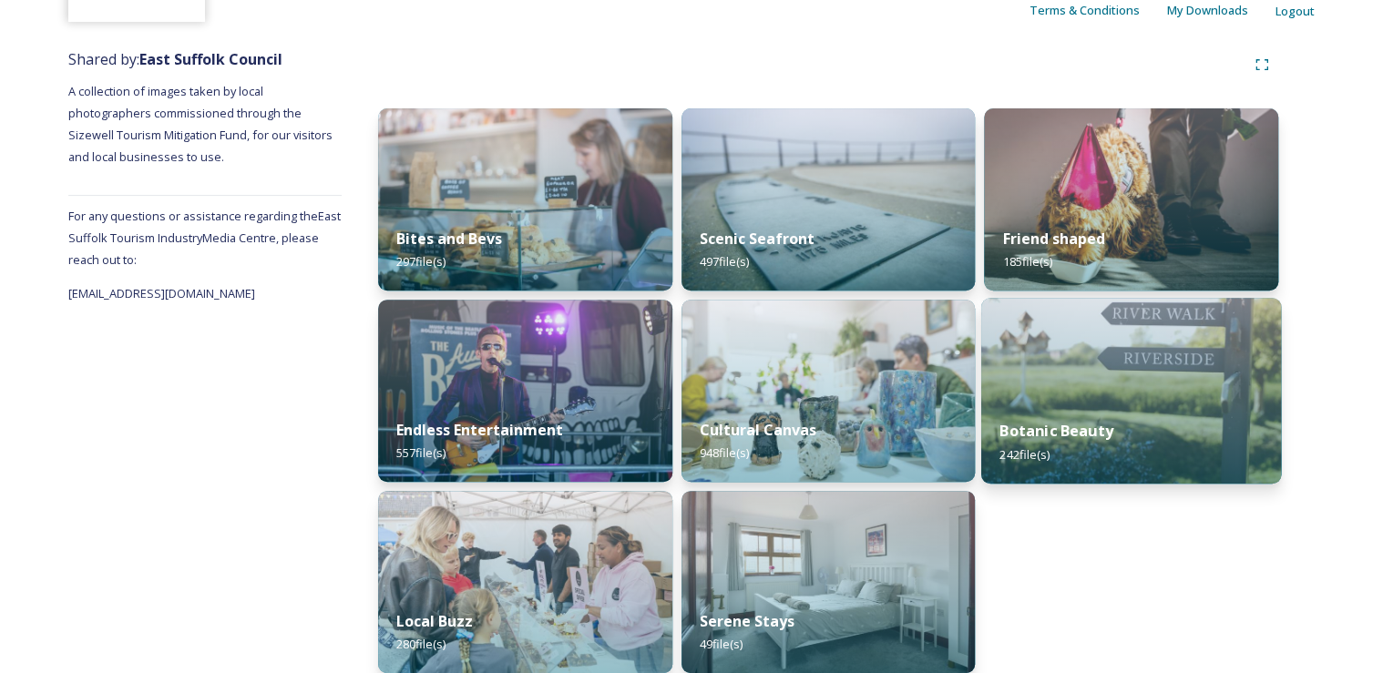
scroll to position [200, 0]
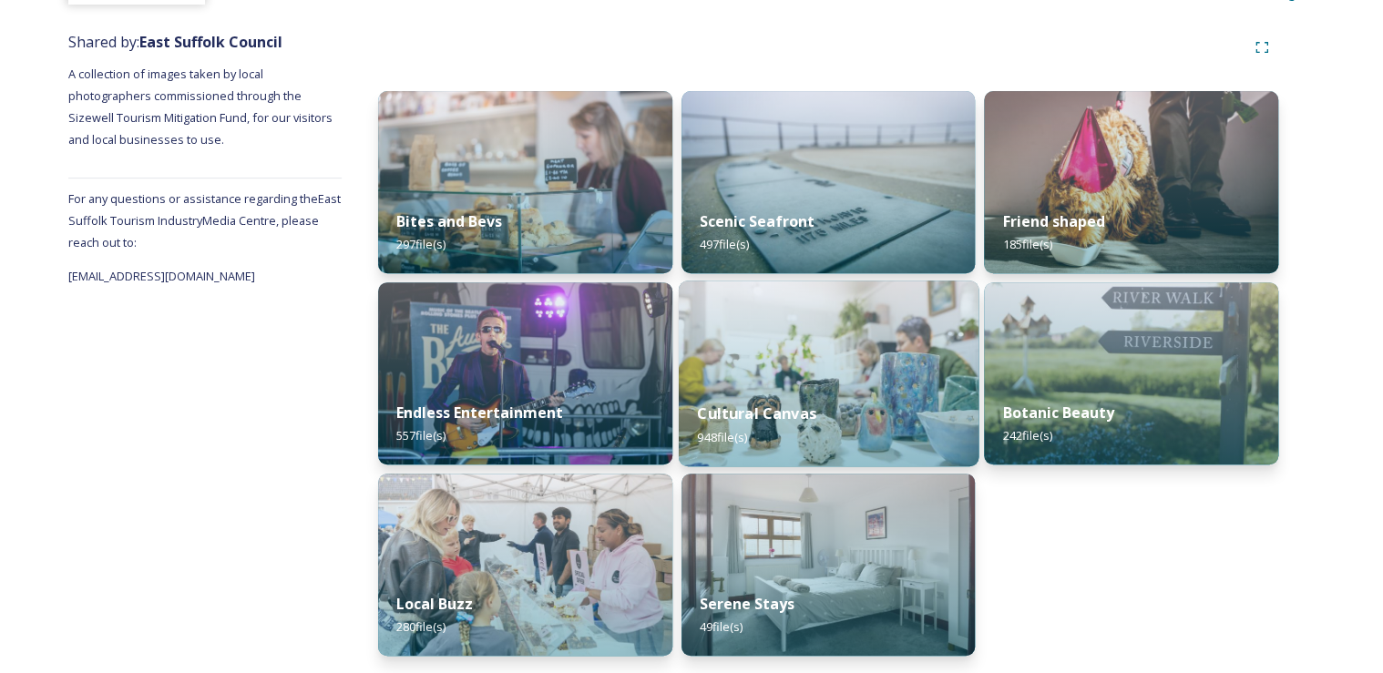
click at [754, 359] on img at bounding box center [828, 374] width 300 height 186
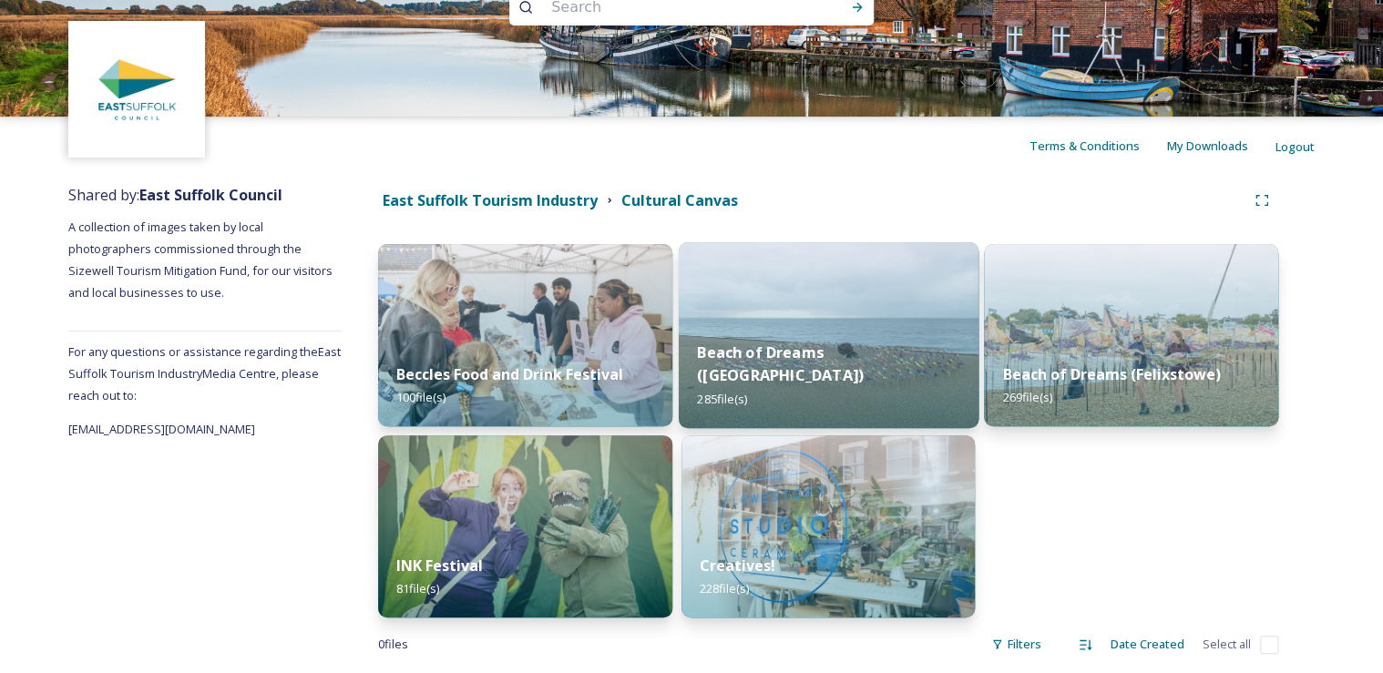
scroll to position [77, 0]
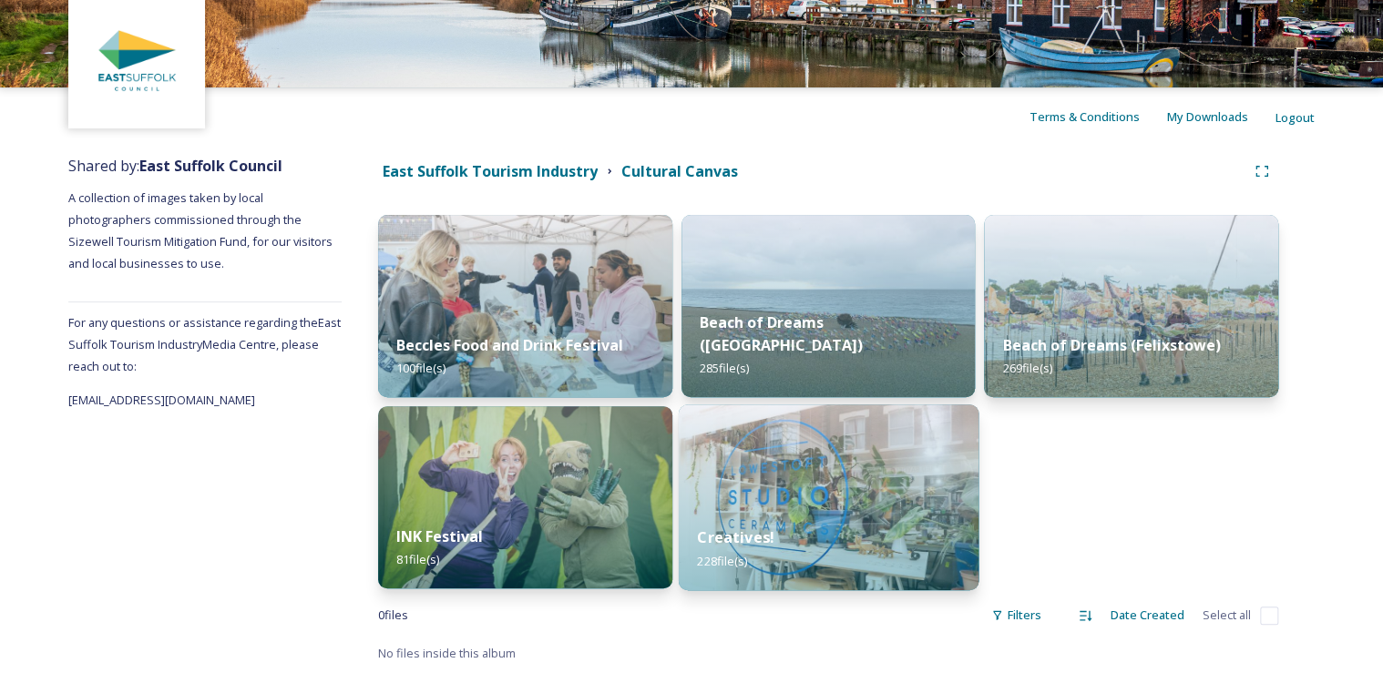
click at [881, 466] on img at bounding box center [828, 498] width 300 height 186
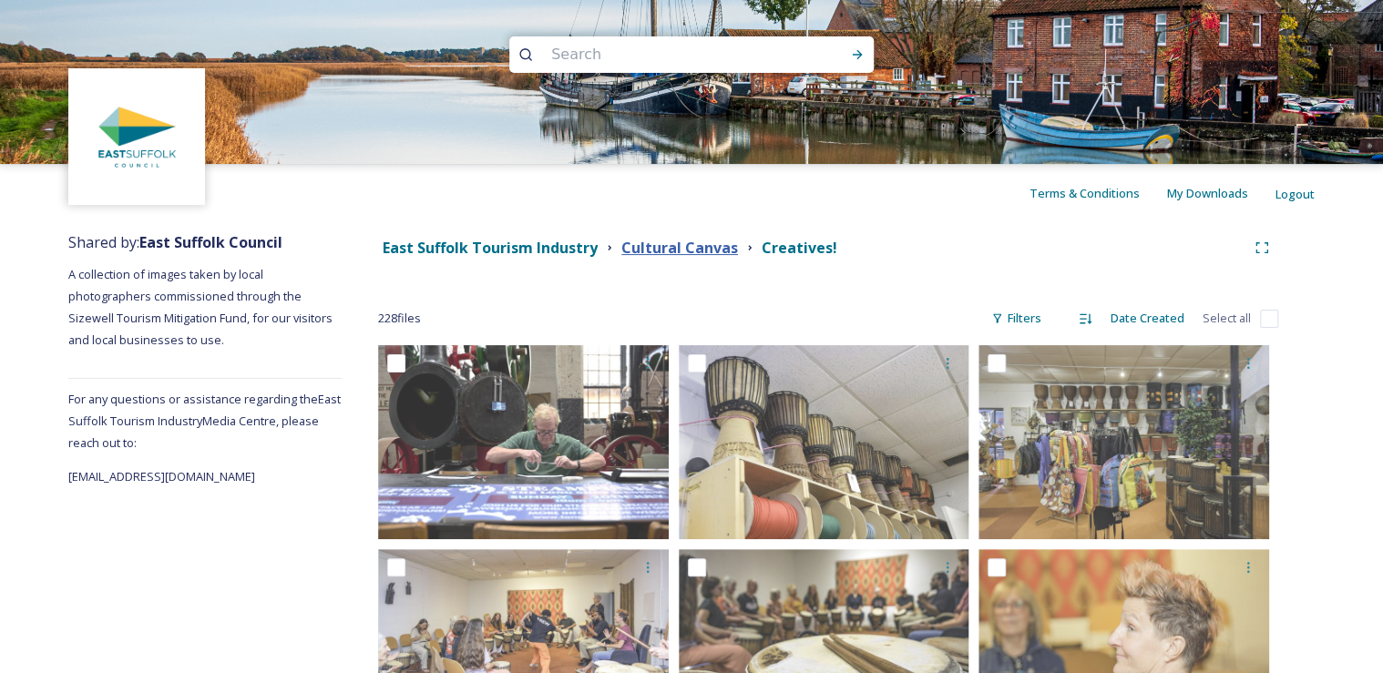
click at [699, 244] on strong "Cultural Canvas" at bounding box center [679, 248] width 117 height 20
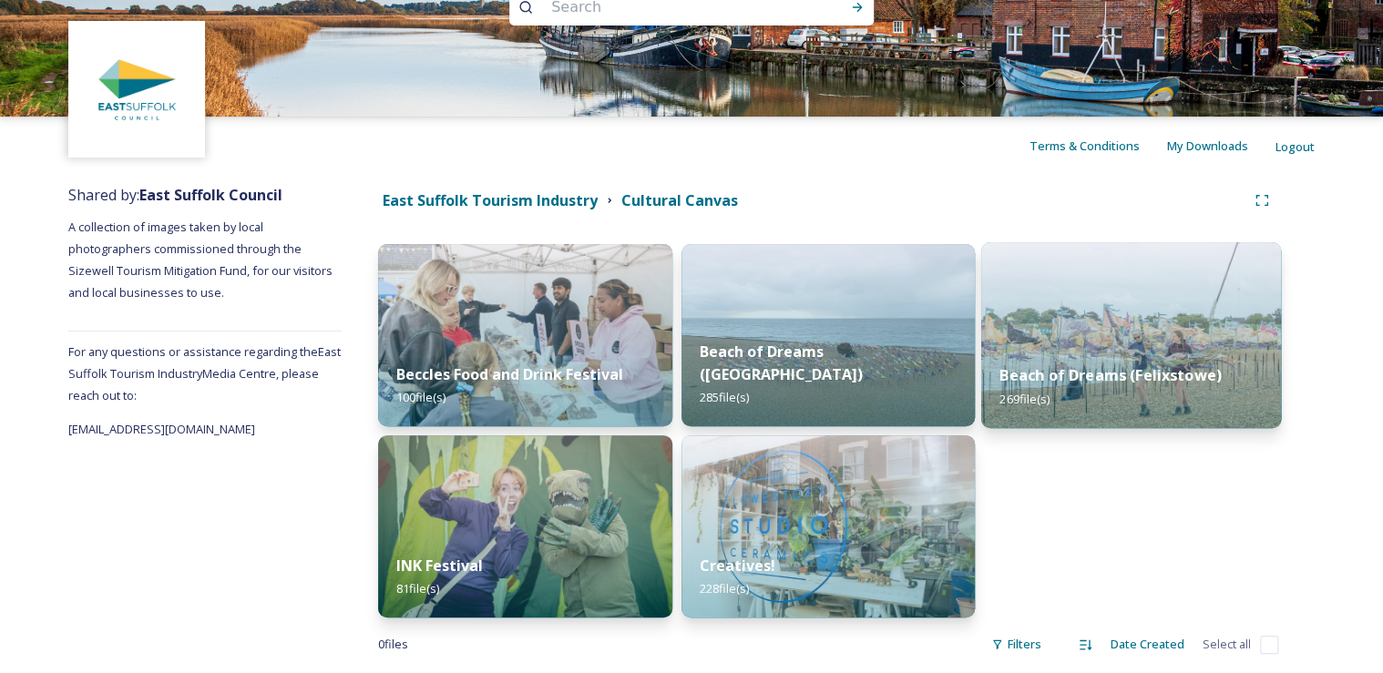
scroll to position [73, 0]
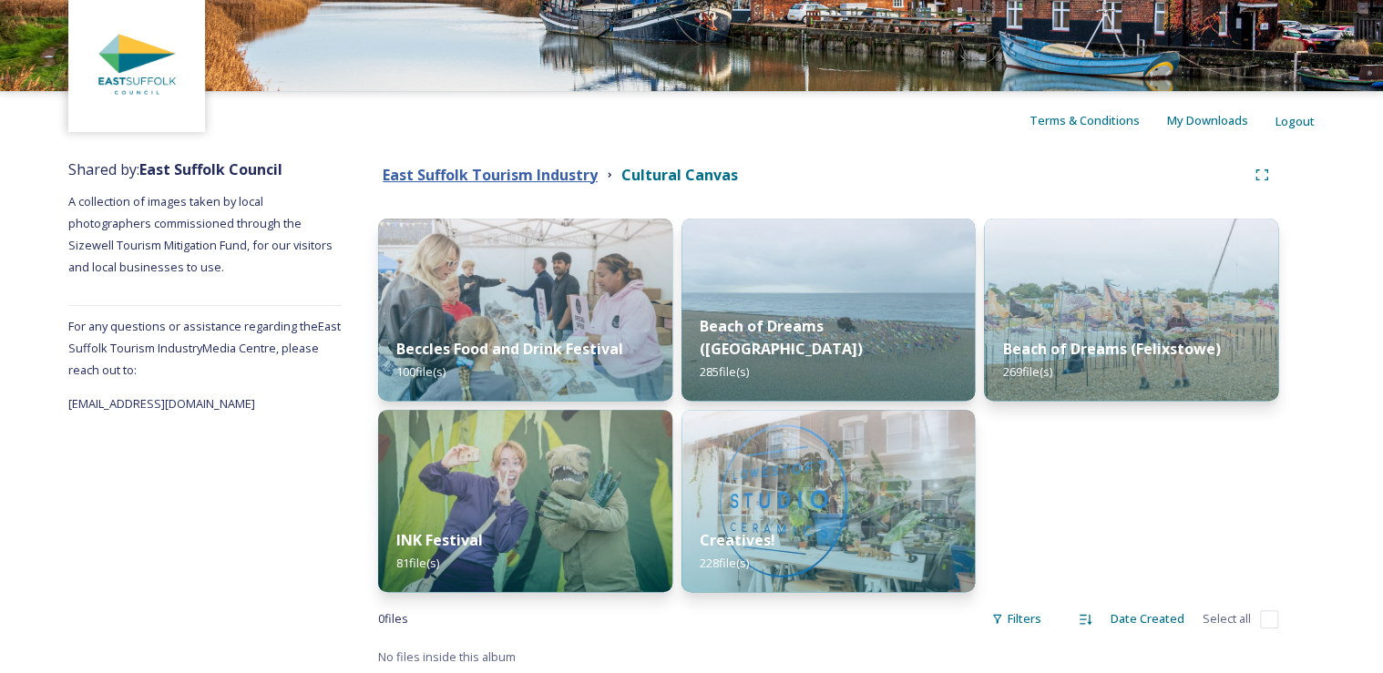
click at [524, 177] on strong "East Suffolk Tourism Industry" at bounding box center [490, 175] width 215 height 20
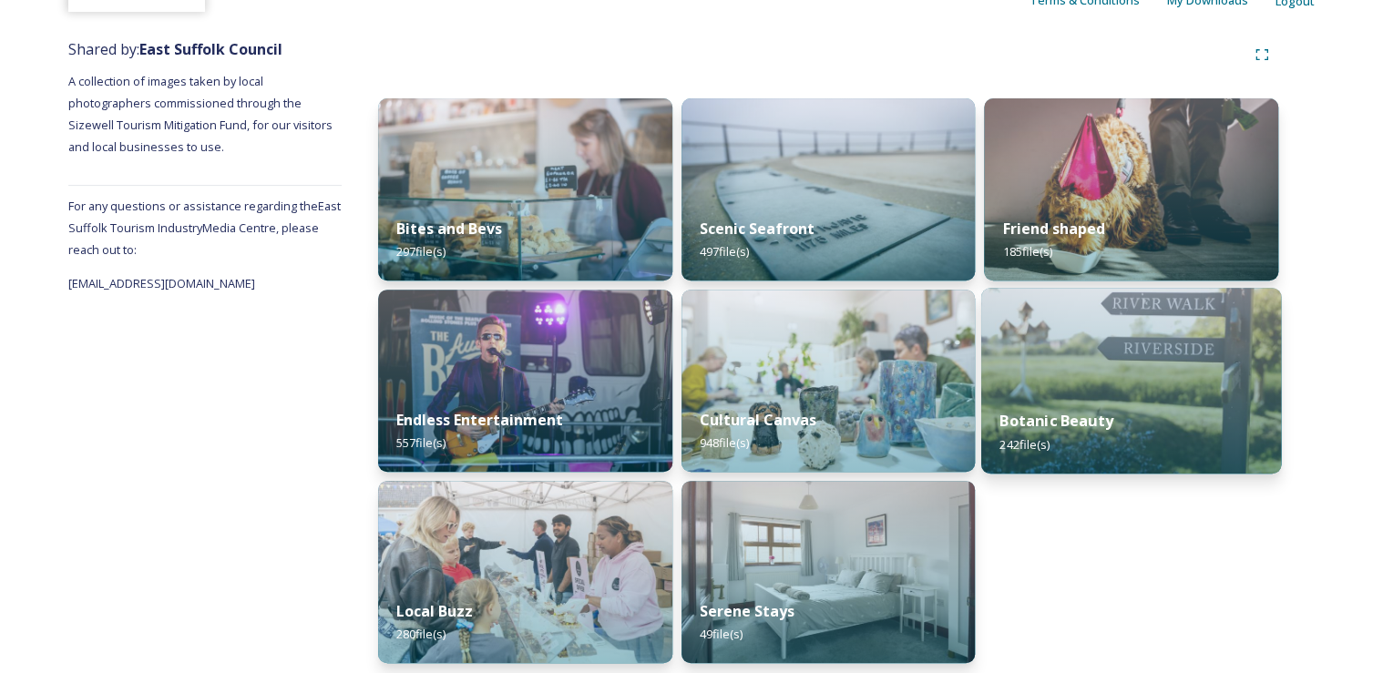
scroll to position [200, 0]
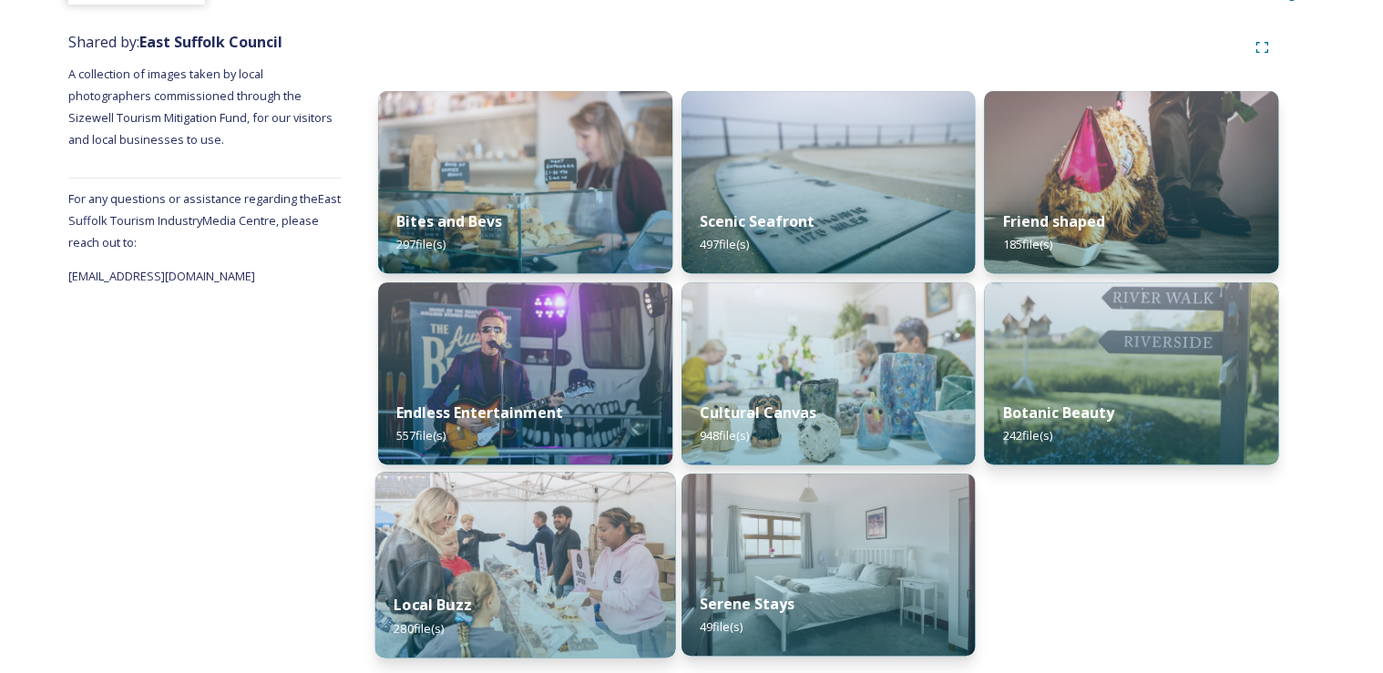
click at [472, 588] on div "Local Buzz 280 file(s)" at bounding box center [525, 616] width 300 height 83
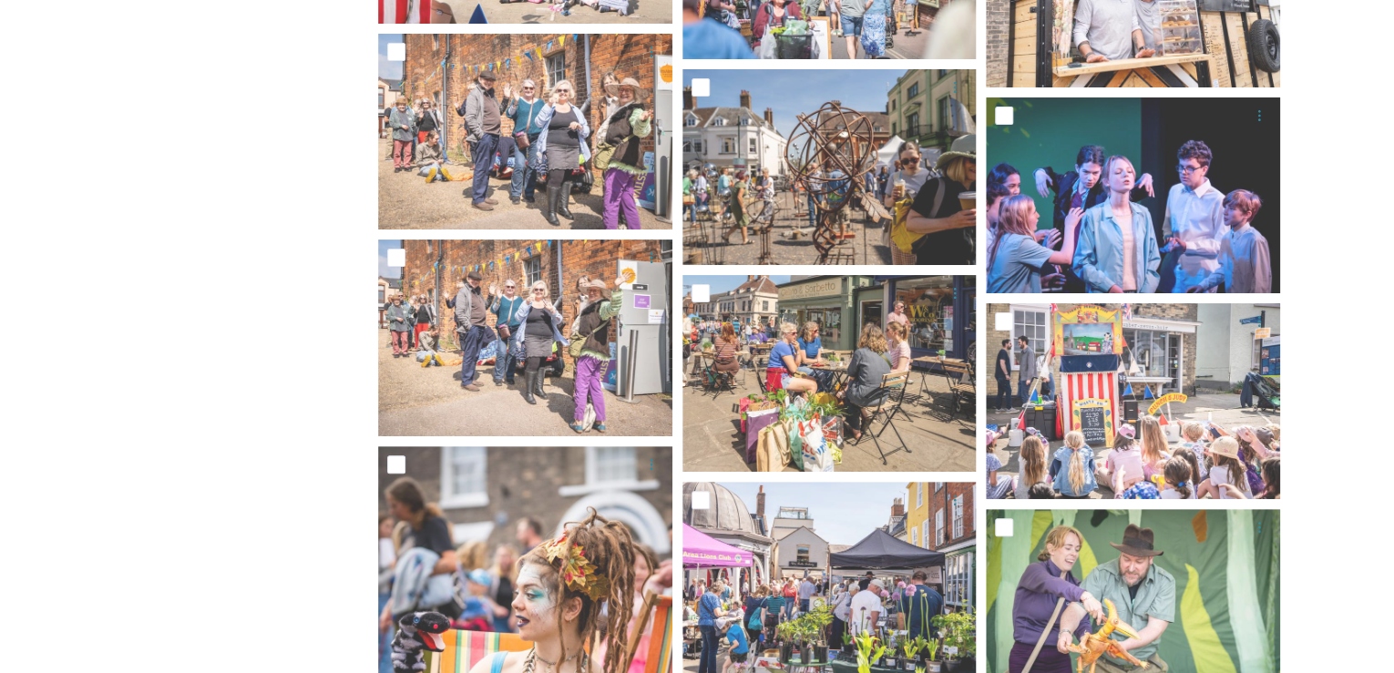
scroll to position [18595, 0]
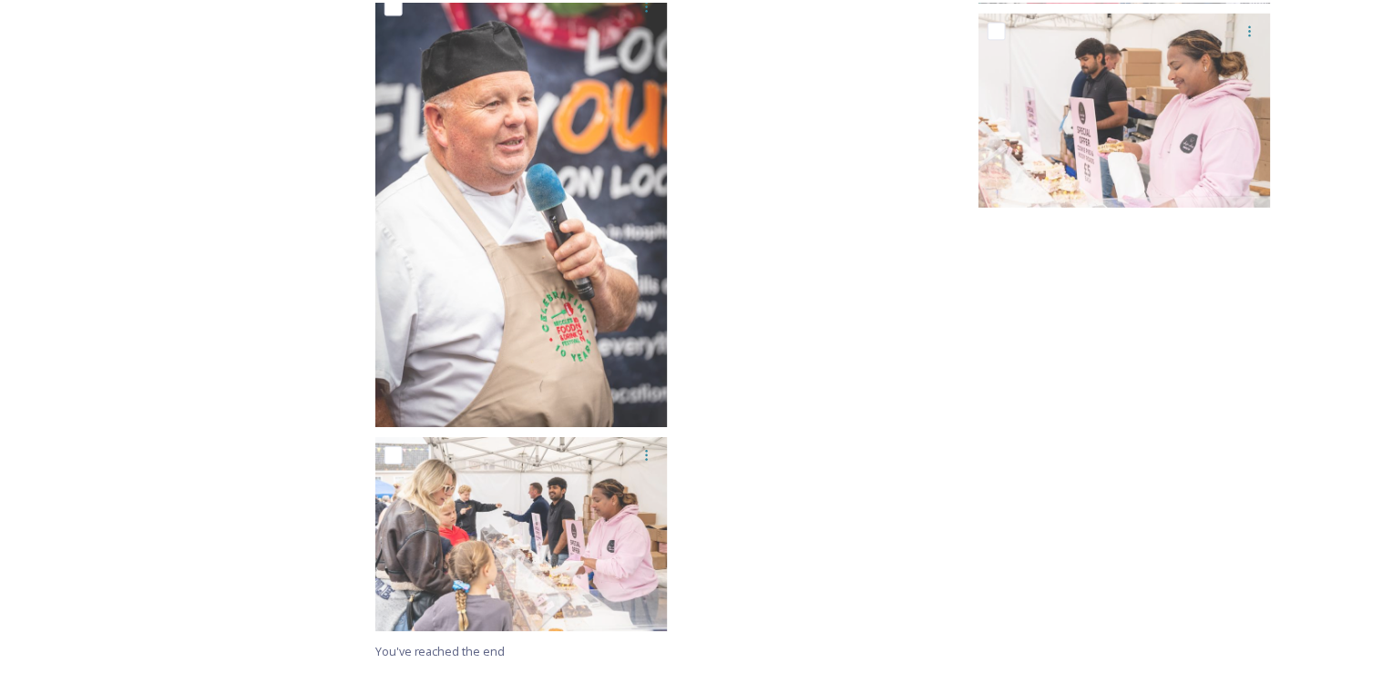
scroll to position [0, 0]
